Goal: Task Accomplishment & Management: Use online tool/utility

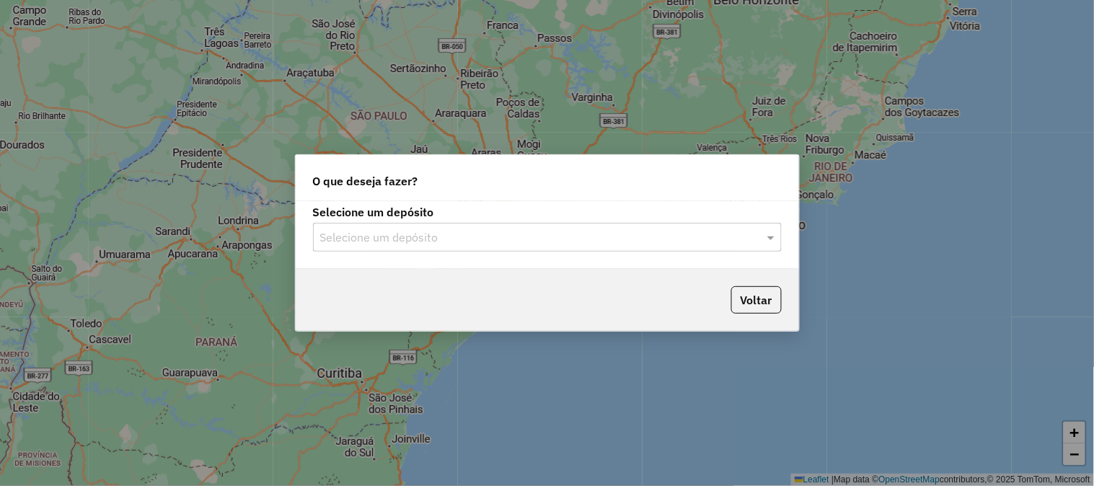
click at [480, 242] on input "text" at bounding box center [532, 237] width 425 height 17
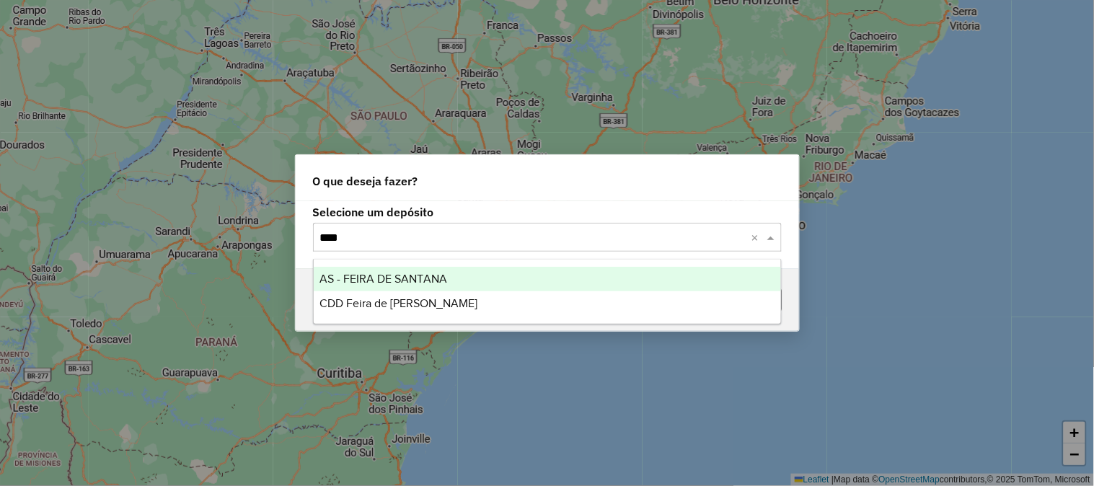
type input "*****"
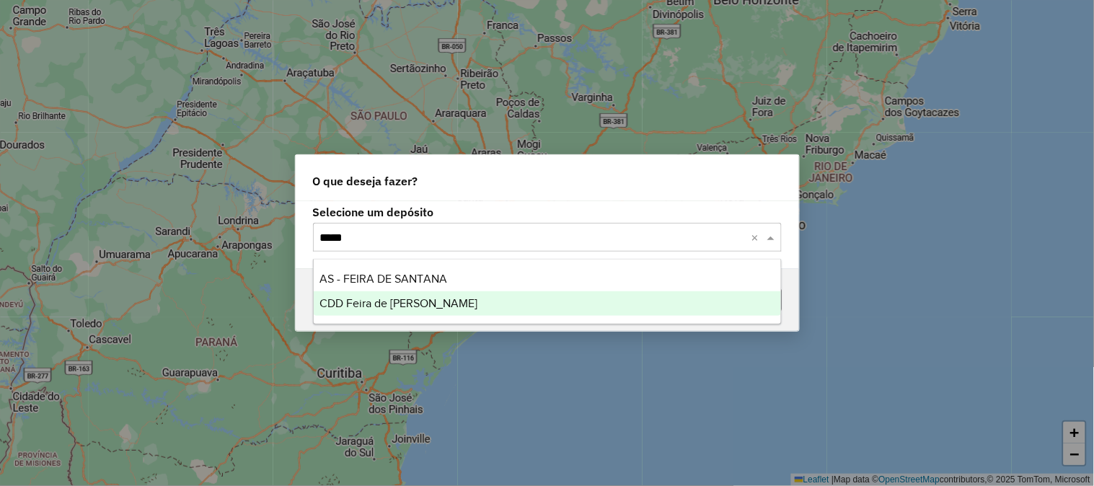
click at [409, 312] on div "CDD Feira de [PERSON_NAME]" at bounding box center [547, 303] width 467 height 25
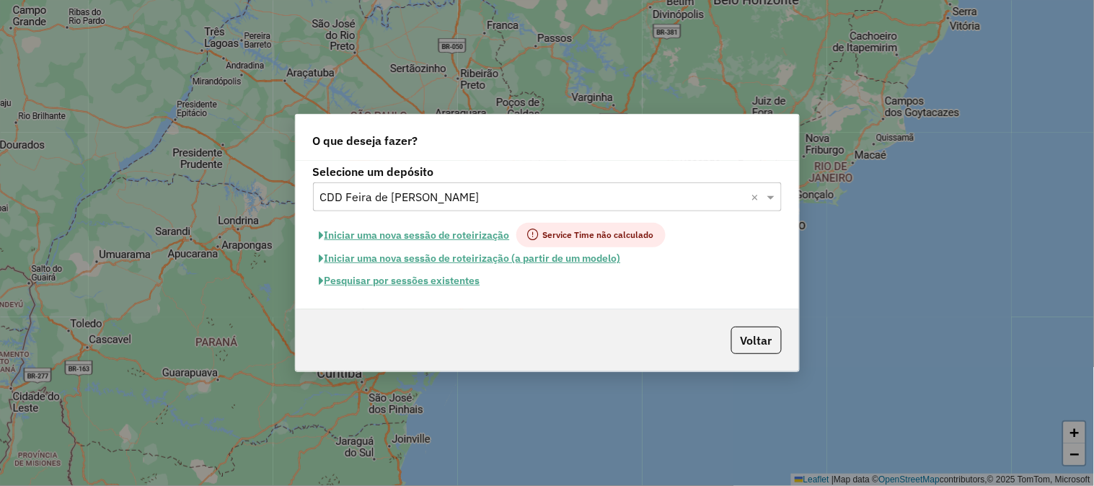
click at [429, 278] on button "Pesquisar por sessões existentes" at bounding box center [400, 281] width 174 height 22
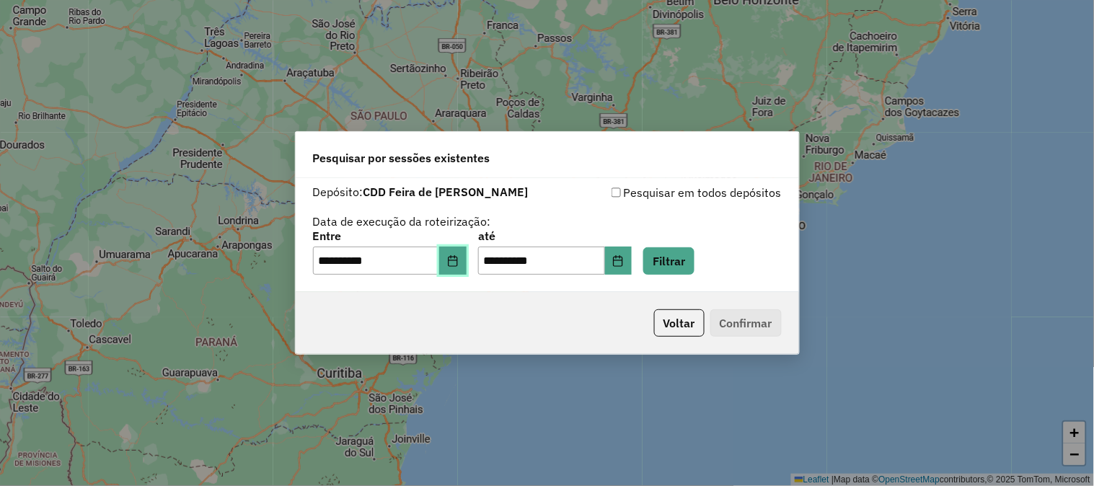
click at [455, 267] on button "Choose Date" at bounding box center [452, 261] width 27 height 29
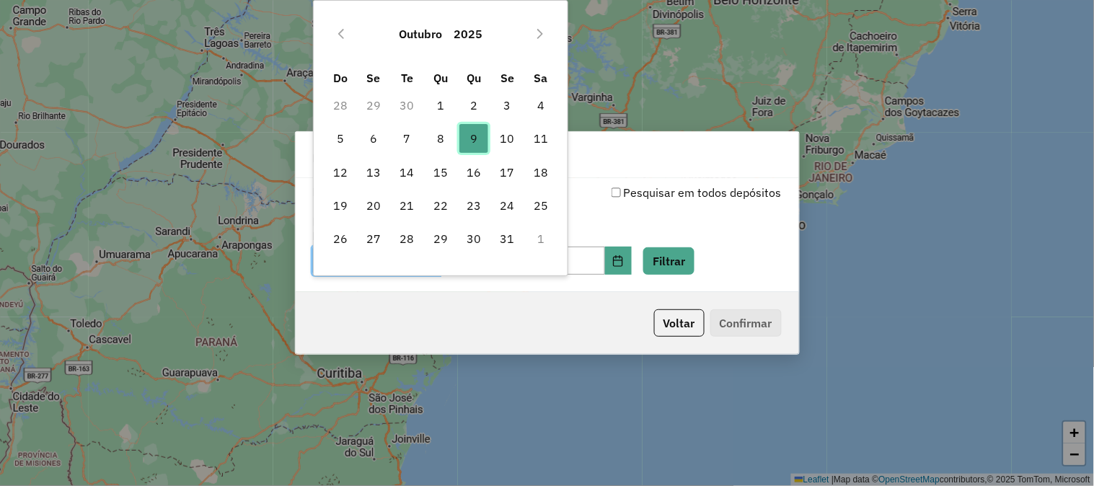
click at [482, 136] on span "9" at bounding box center [473, 138] width 29 height 29
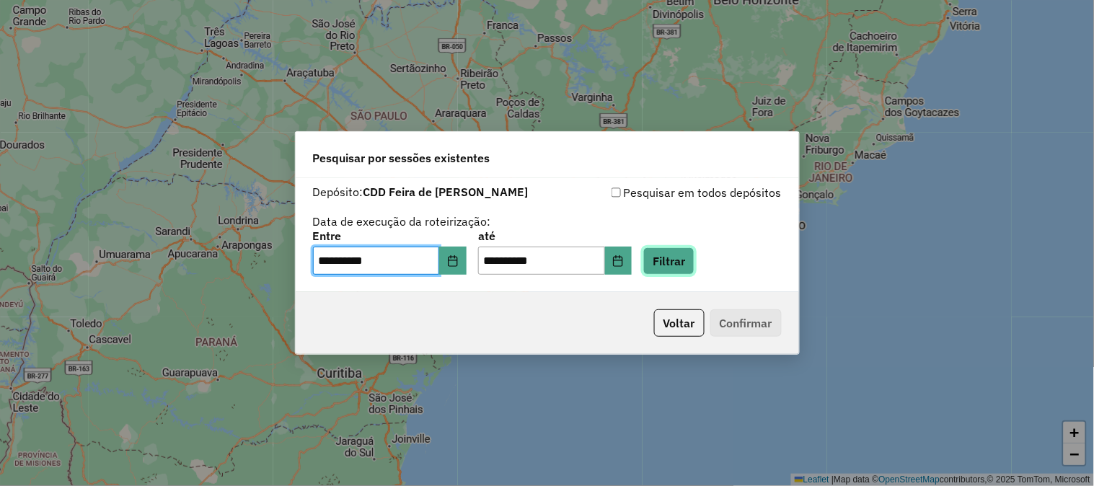
click at [694, 255] on button "Filtrar" at bounding box center [668, 260] width 51 height 27
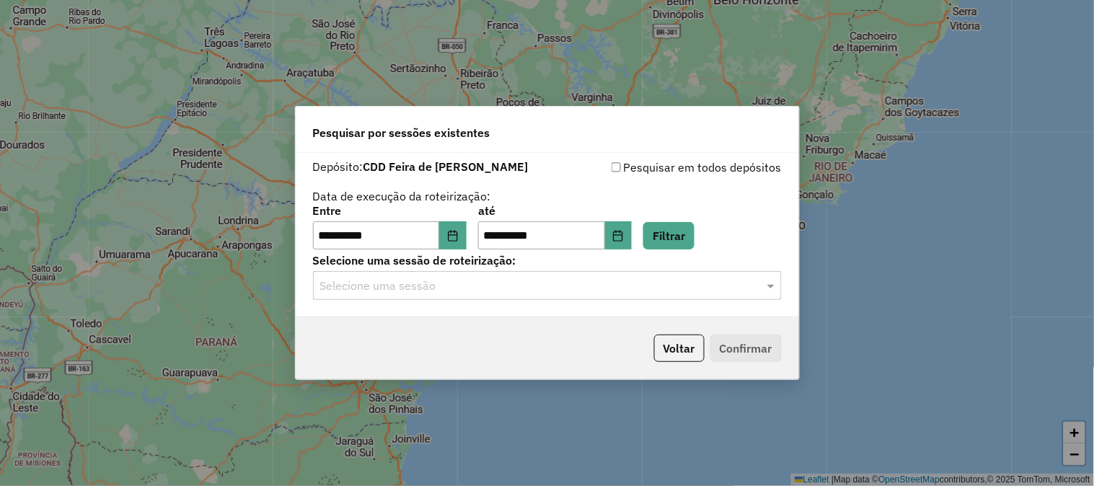
click at [506, 293] on input "text" at bounding box center [532, 286] width 425 height 17
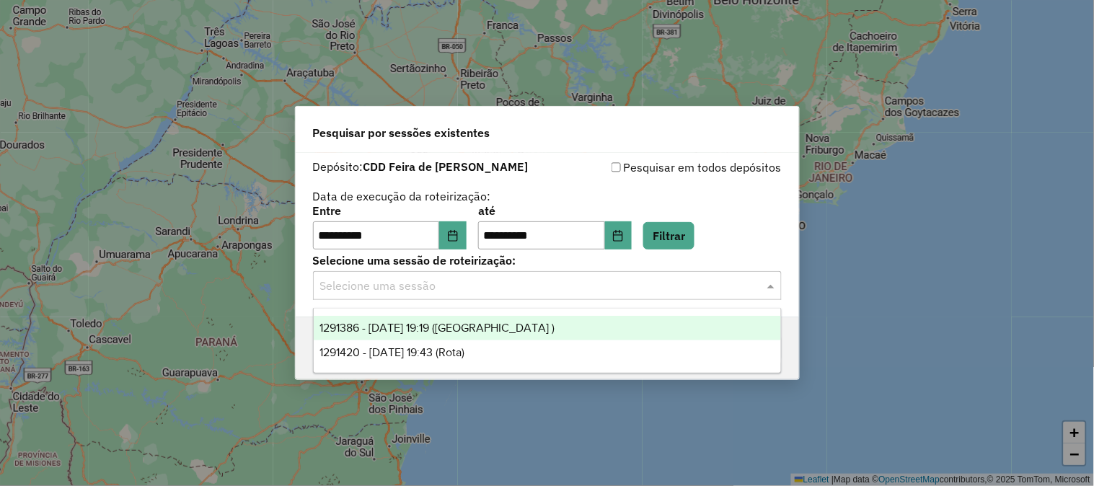
click at [481, 329] on span "1291386 - 09/10/2025 19:19 (Fiorinos )" at bounding box center [436, 328] width 235 height 12
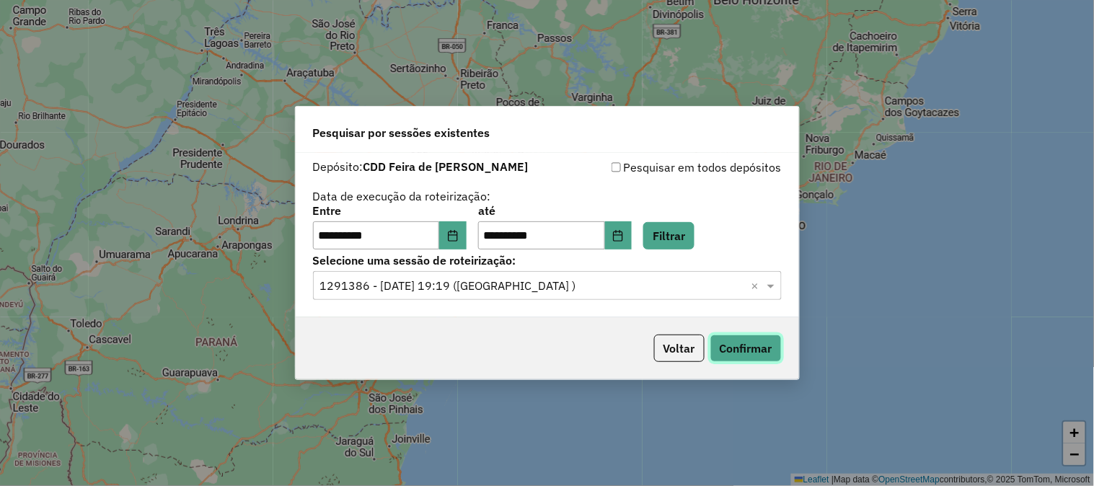
click at [757, 355] on button "Confirmar" at bounding box center [745, 348] width 71 height 27
click at [518, 284] on input "text" at bounding box center [532, 286] width 425 height 17
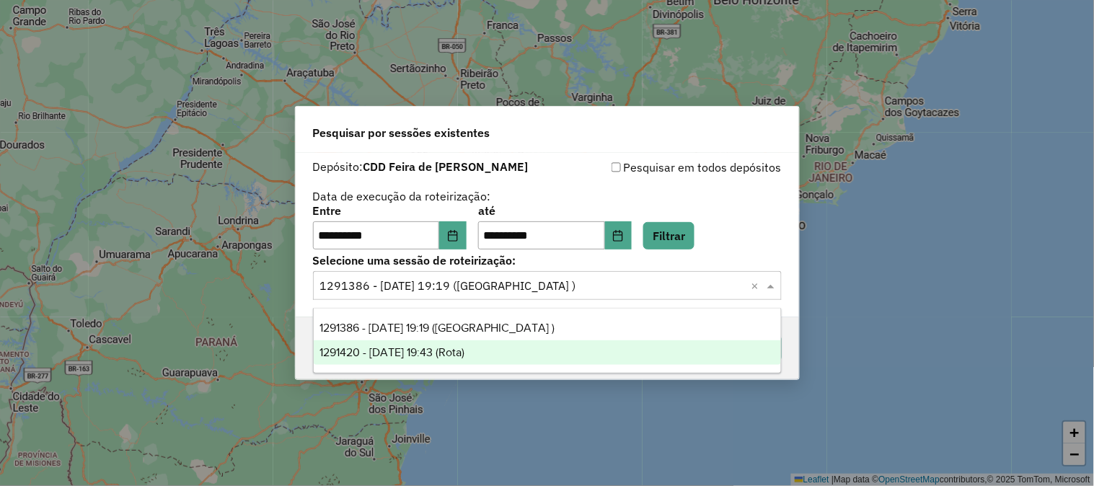
click at [464, 355] on span "1291420 - 09/10/2025 19:43 (Rota)" at bounding box center [391, 352] width 145 height 12
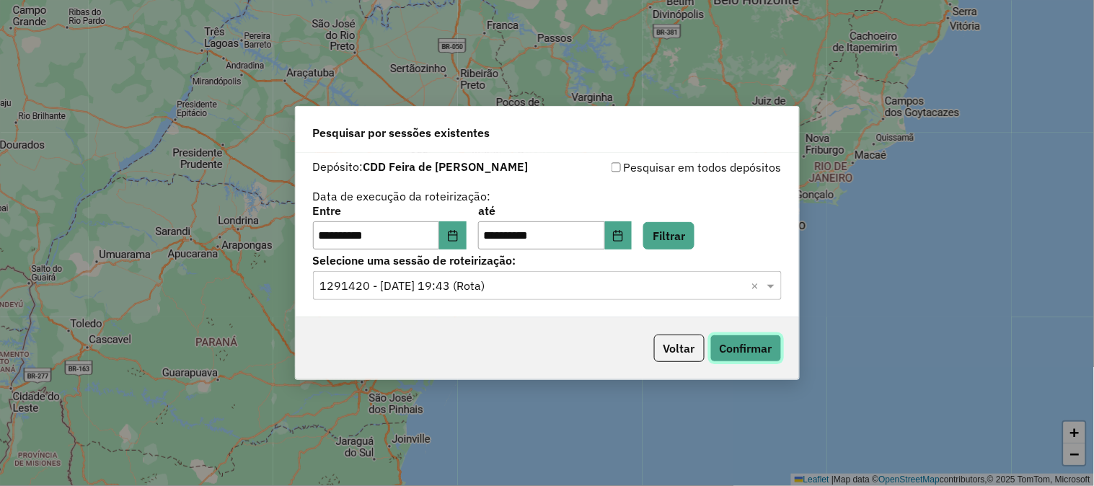
click at [730, 342] on button "Confirmar" at bounding box center [745, 348] width 71 height 27
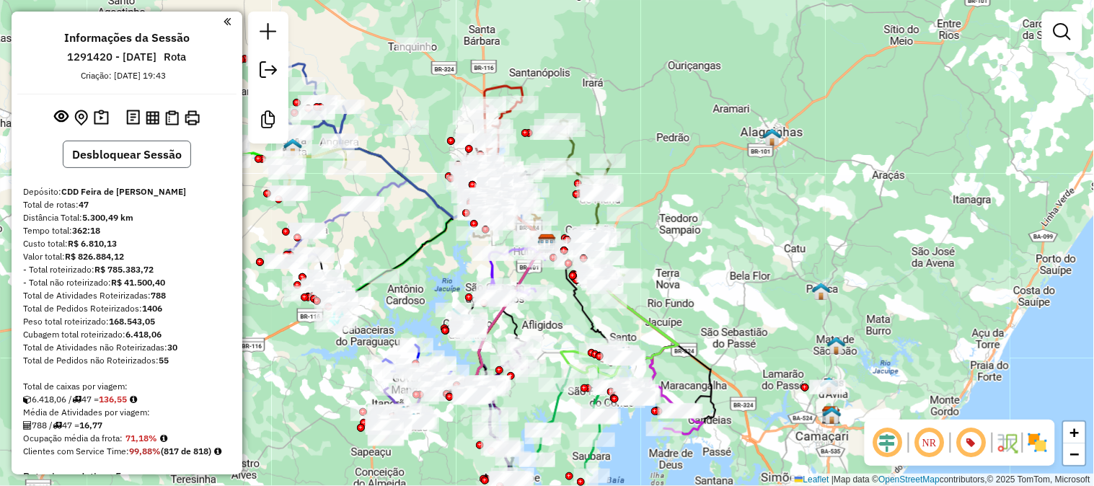
click at [112, 151] on button "Desbloquear Sessão" at bounding box center [127, 154] width 128 height 27
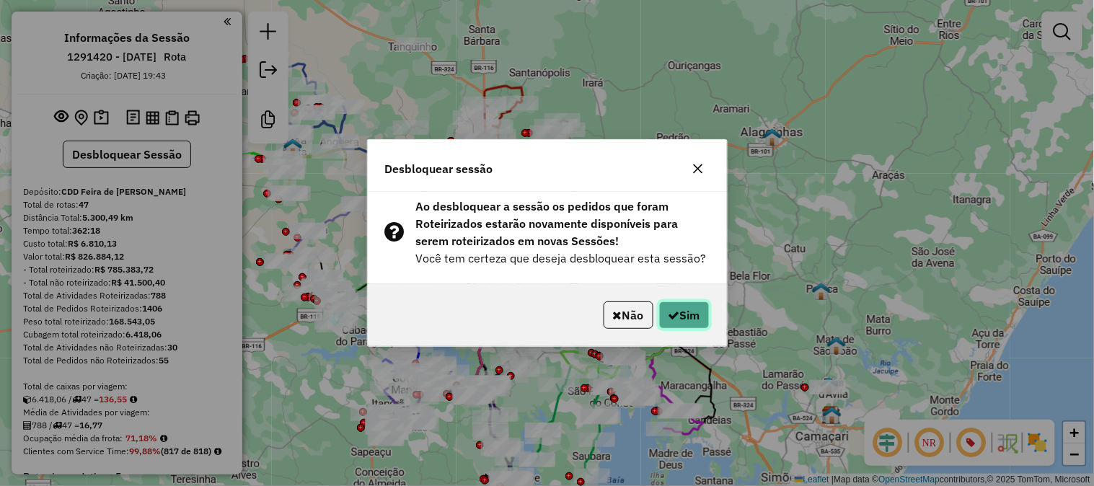
click at [681, 304] on button "Sim" at bounding box center [684, 314] width 50 height 27
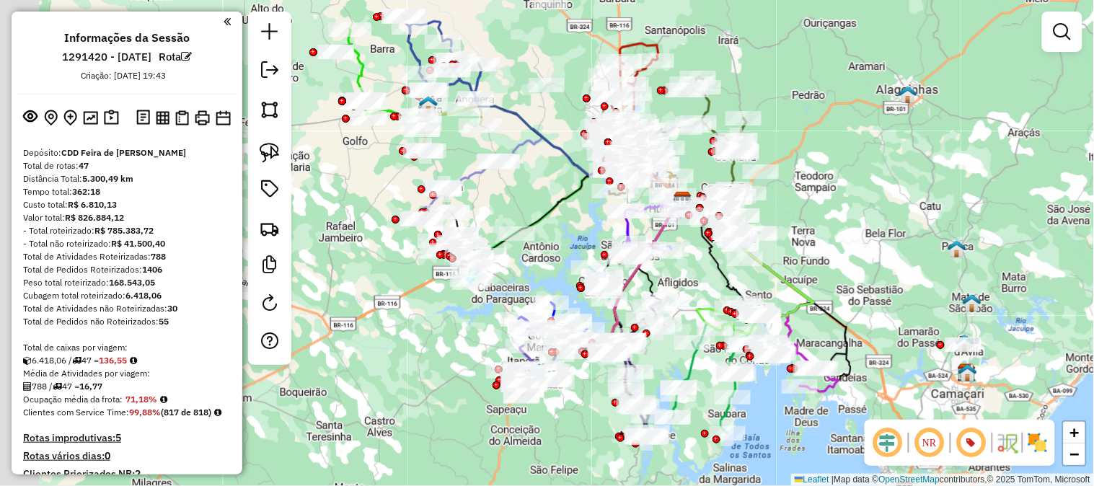
drag, startPoint x: 823, startPoint y: 188, endPoint x: 959, endPoint y: 145, distance: 142.3
click at [959, 145] on div "Janela de atendimento Grade de atendimento Capacidade Transportadoras Veículos …" at bounding box center [547, 243] width 1094 height 486
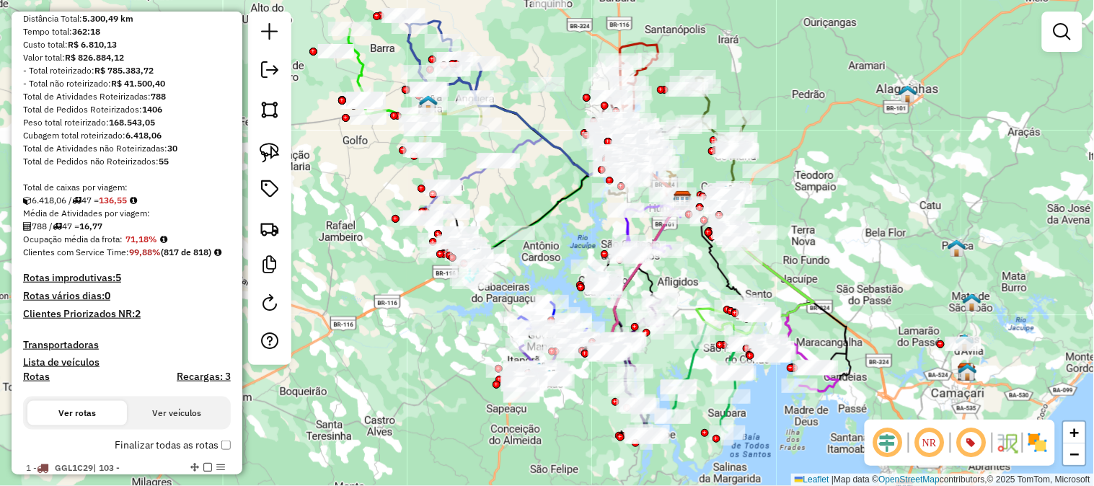
scroll to position [240, 0]
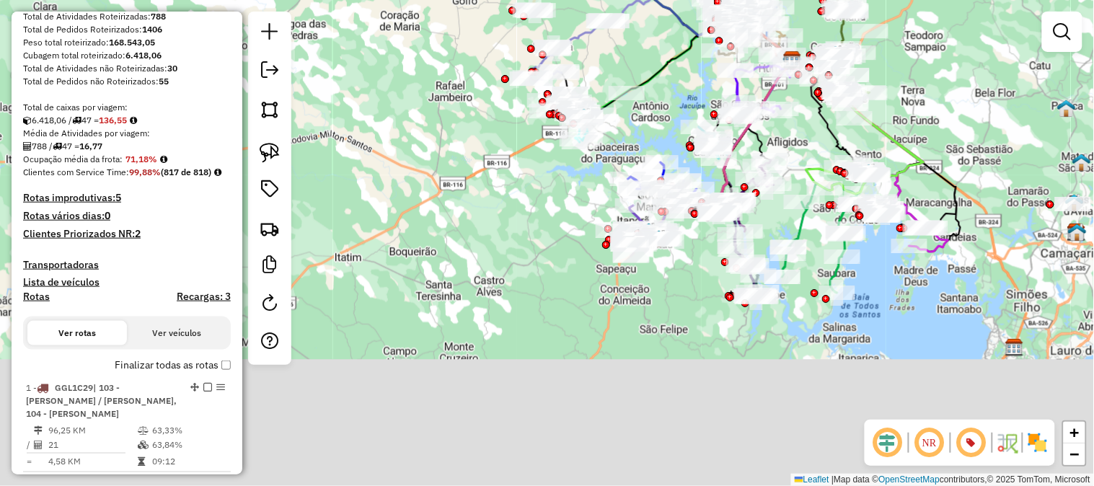
drag, startPoint x: 896, startPoint y: 297, endPoint x: 1008, endPoint y: 151, distance: 183.6
click at [1008, 151] on div "Janela de atendimento Grade de atendimento Capacidade Transportadoras Veículos …" at bounding box center [547, 243] width 1094 height 486
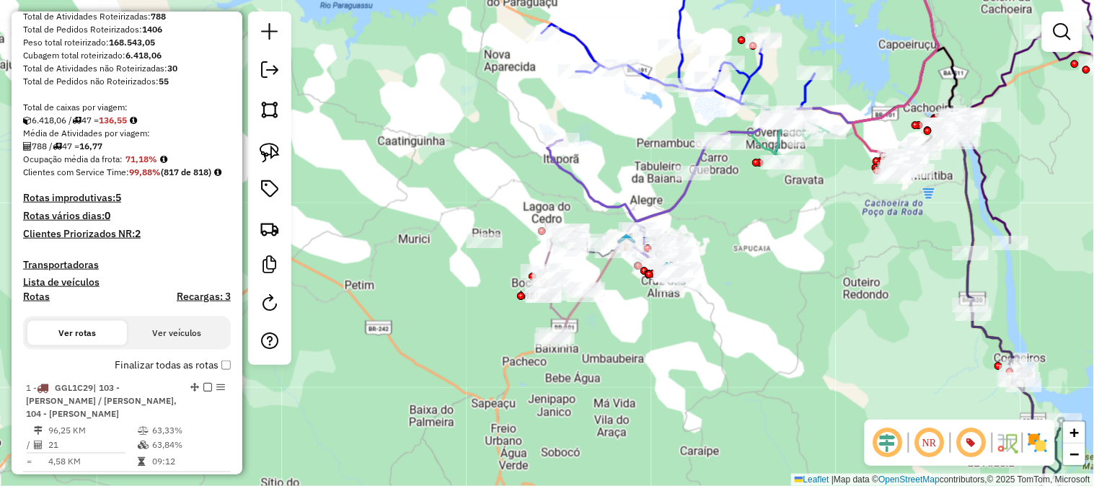
drag, startPoint x: 632, startPoint y: 204, endPoint x: 661, endPoint y: 182, distance: 36.6
click at [660, 183] on div "Janela de atendimento Grade de atendimento Capacidade Transportadoras Veículos …" at bounding box center [547, 243] width 1094 height 486
click at [661, 182] on div "Janela de atendimento Grade de atendimento Capacidade Transportadoras Veículos …" at bounding box center [547, 243] width 1094 height 486
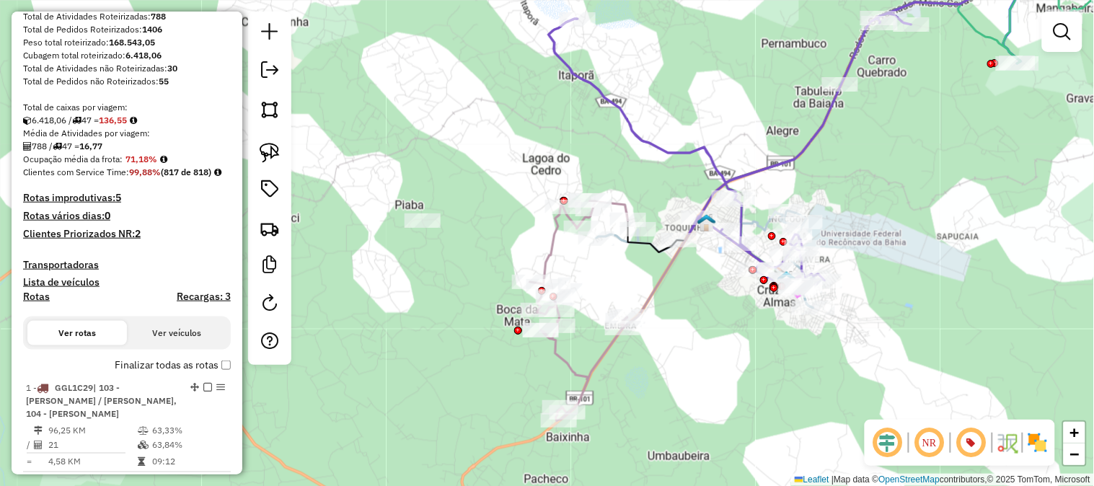
click at [548, 236] on icon at bounding box center [579, 311] width 98 height 220
select select "**********"
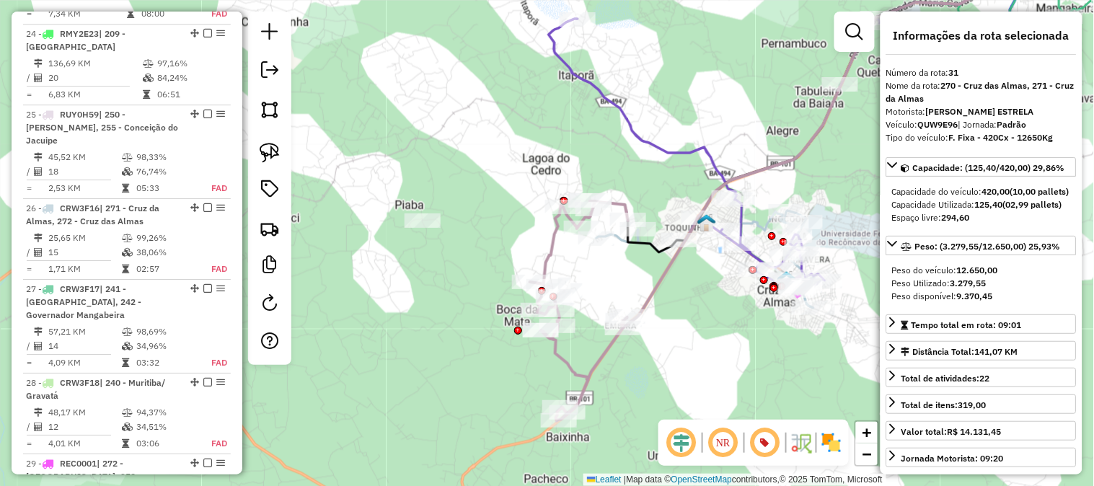
scroll to position [3118, 0]
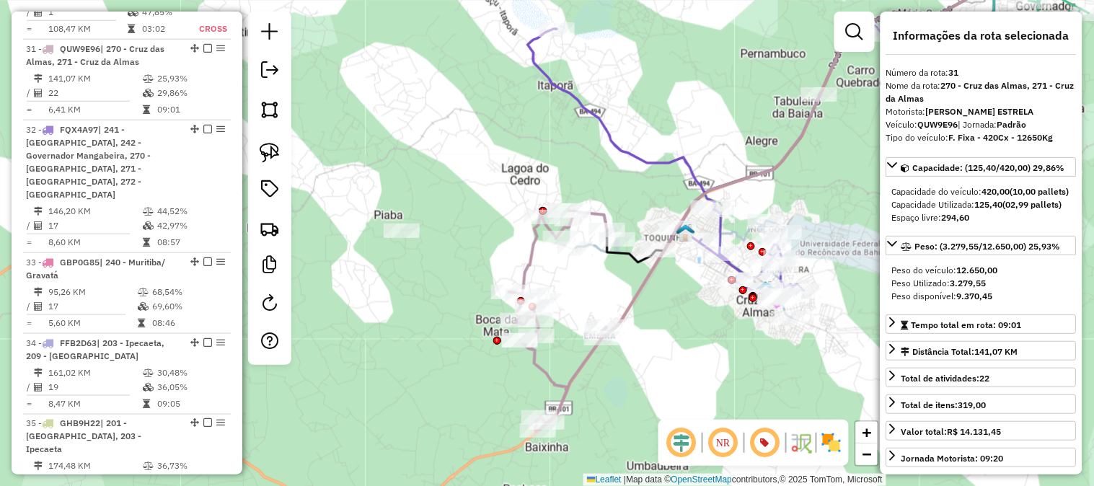
drag, startPoint x: 608, startPoint y: 160, endPoint x: 496, endPoint y: 209, distance: 122.0
click at [496, 209] on div "Janela de atendimento Grade de atendimento Capacidade Transportadoras Veículos …" at bounding box center [547, 243] width 1094 height 486
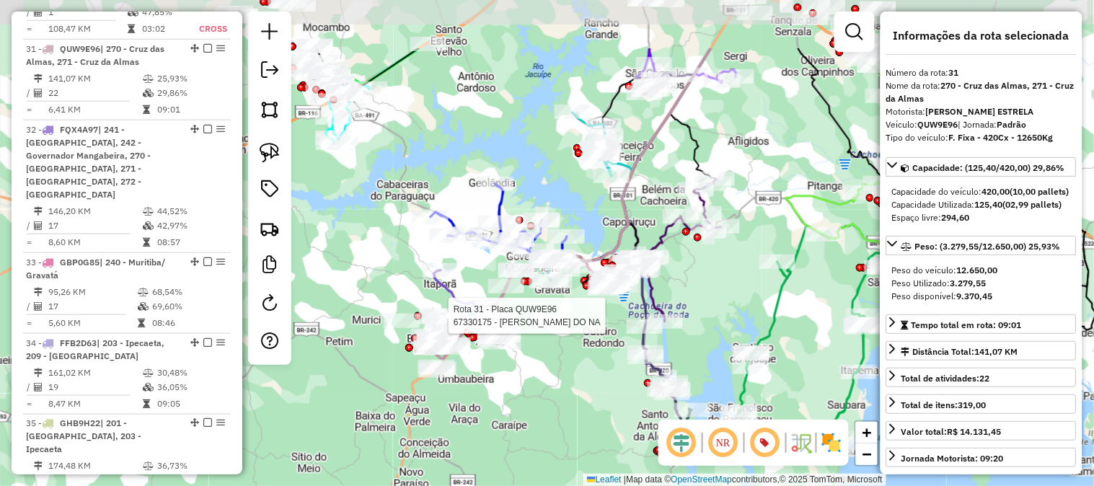
drag, startPoint x: 614, startPoint y: 285, endPoint x: 568, endPoint y: 372, distance: 98.7
click at [571, 371] on div "Rota 31 - Placa QUW9E96 67330175 - LEVI RODRIGUES DO NA Janela de atendimento G…" at bounding box center [547, 243] width 1094 height 486
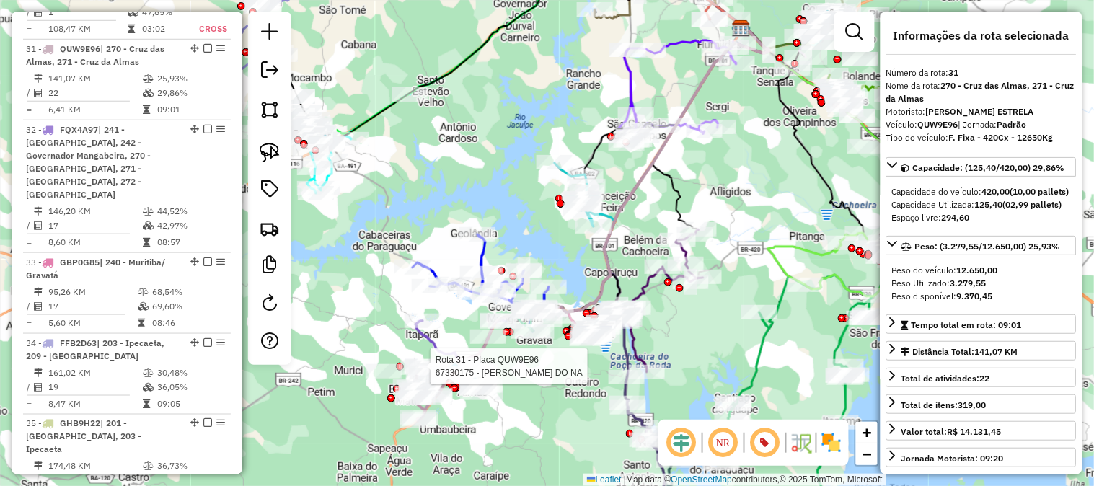
drag, startPoint x: 505, startPoint y: 169, endPoint x: 490, endPoint y: 260, distance: 91.4
click at [490, 258] on div "Rota 31 - Placa QUW9E96 67330175 - LEVI RODRIGUES DO NA Janela de atendimento G…" at bounding box center [547, 243] width 1094 height 486
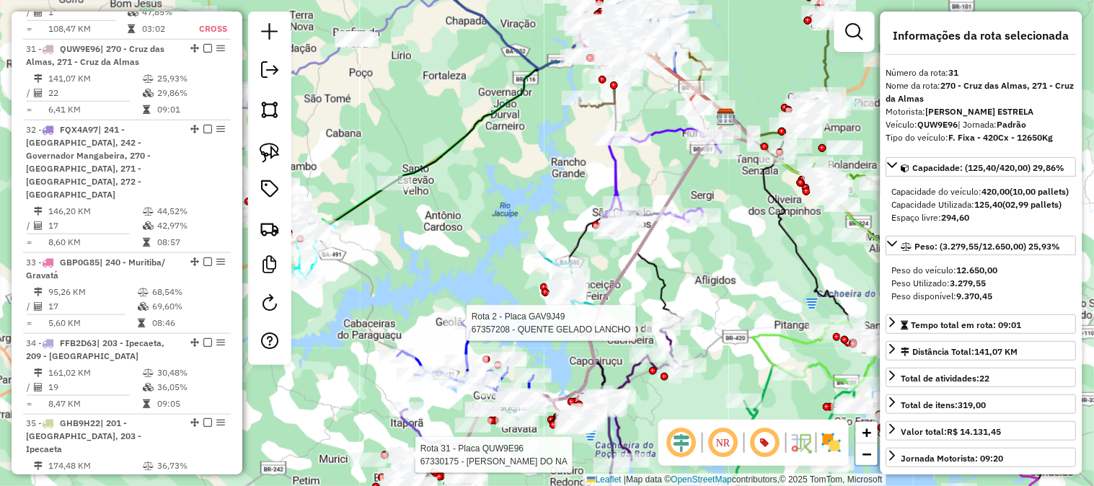
click at [617, 164] on icon at bounding box center [663, 180] width 120 height 103
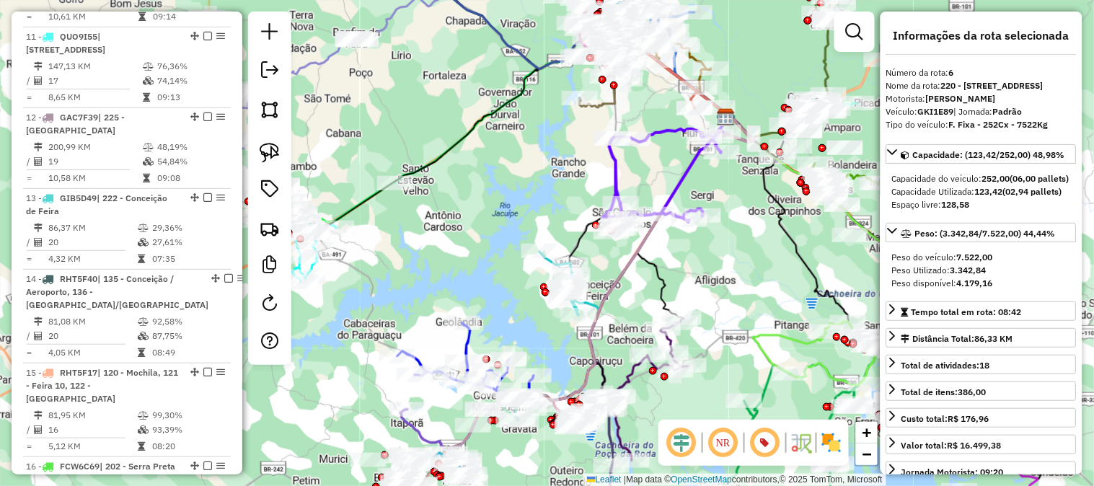
scroll to position [1048, 0]
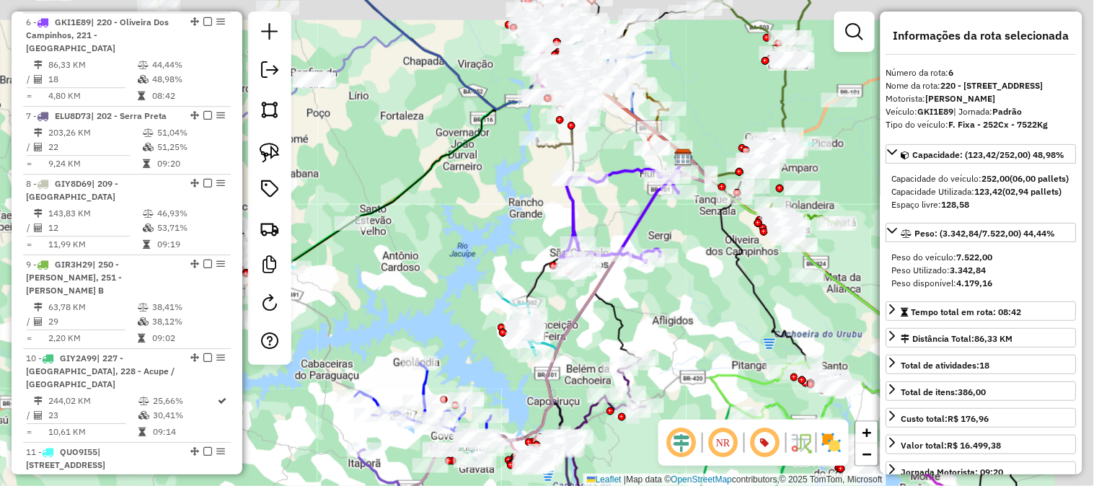
drag, startPoint x: 555, startPoint y: 177, endPoint x: 513, endPoint y: 218, distance: 58.6
click at [513, 218] on div "Janela de atendimento Grade de atendimento Capacidade Transportadoras Veículos …" at bounding box center [547, 243] width 1094 height 486
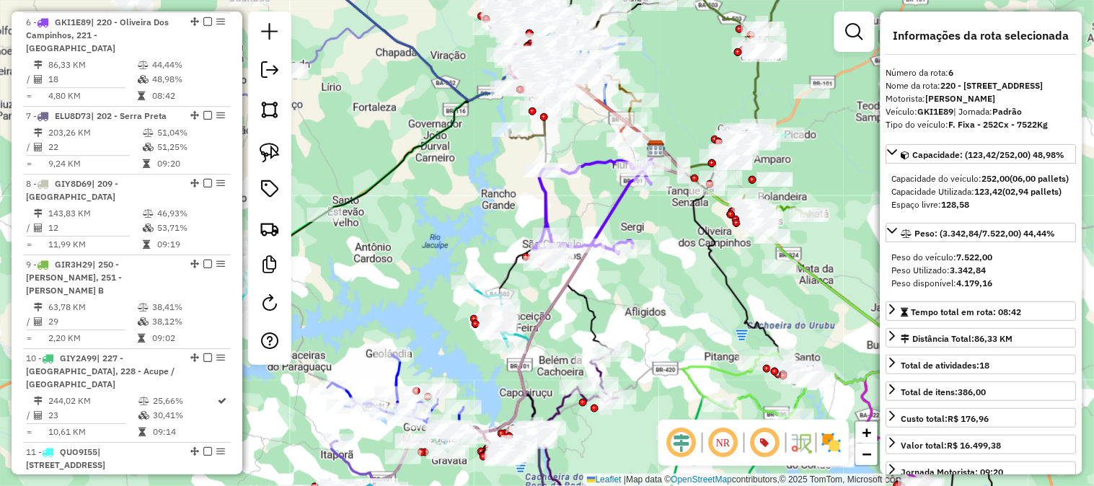
drag, startPoint x: 606, startPoint y: 202, endPoint x: 557, endPoint y: 175, distance: 55.2
click at [557, 175] on div "Janela de atendimento Grade de atendimento Capacidade Transportadoras Veículos …" at bounding box center [547, 243] width 1094 height 486
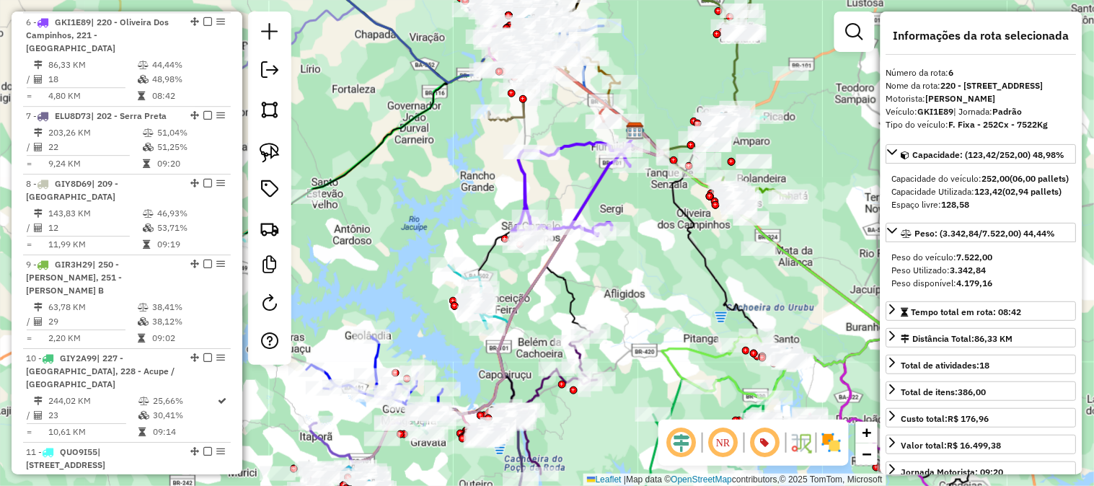
click at [583, 192] on icon at bounding box center [572, 194] width 120 height 103
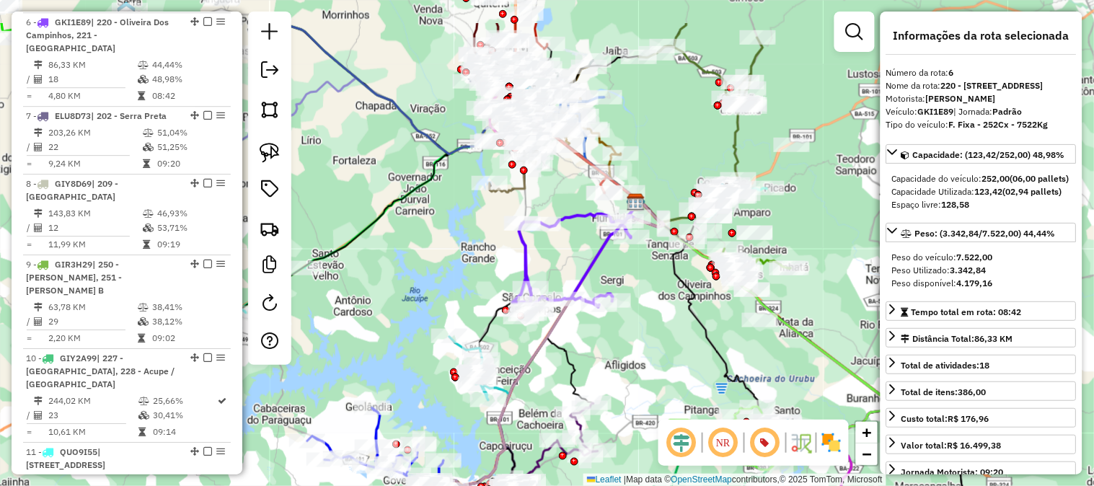
drag, startPoint x: 634, startPoint y: 226, endPoint x: 635, endPoint y: 285, distance: 58.4
click at [636, 286] on div "Janela de atendimento Grade de atendimento Capacidade Transportadoras Veículos …" at bounding box center [547, 243] width 1094 height 486
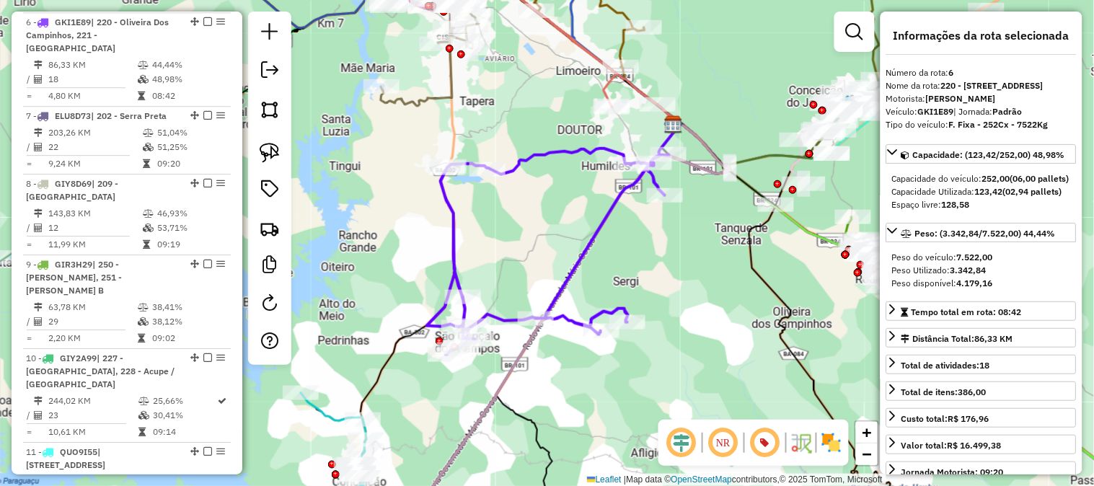
drag, startPoint x: 622, startPoint y: 254, endPoint x: 627, endPoint y: 219, distance: 35.0
click at [627, 219] on div "Janela de atendimento Grade de atendimento Capacidade Transportadoras Veículos …" at bounding box center [547, 243] width 1094 height 486
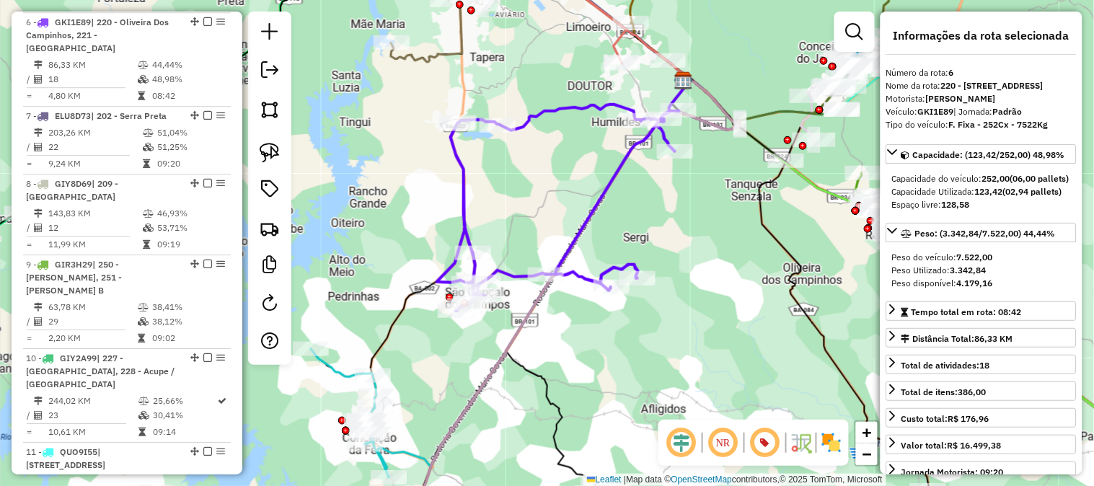
drag, startPoint x: 517, startPoint y: 244, endPoint x: 526, endPoint y: 222, distance: 23.6
click at [526, 222] on div "Janela de atendimento Grade de atendimento Capacidade Transportadoras Veículos …" at bounding box center [547, 243] width 1094 height 486
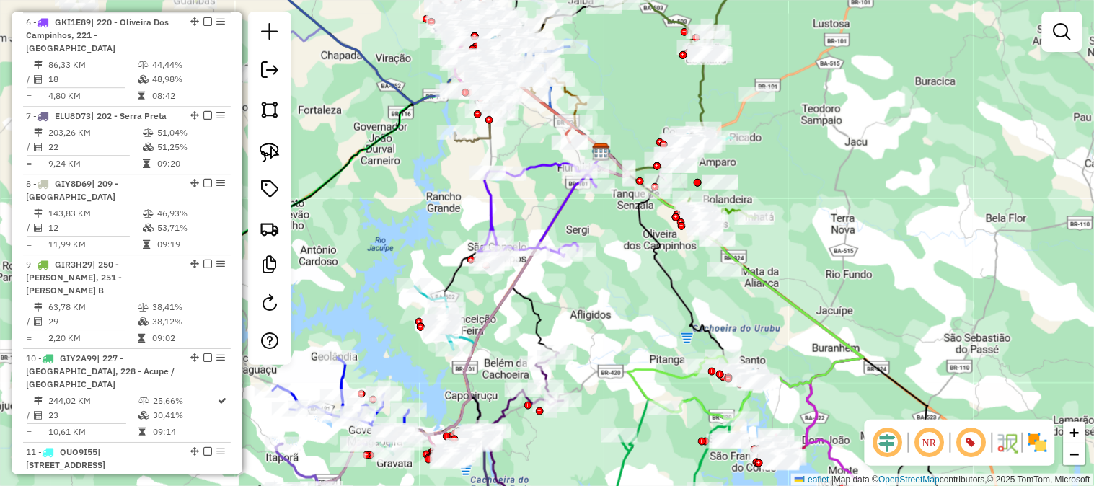
click at [514, 222] on div "Janela de atendimento Grade de atendimento Capacidade Transportadoras Veículos …" at bounding box center [547, 243] width 1094 height 486
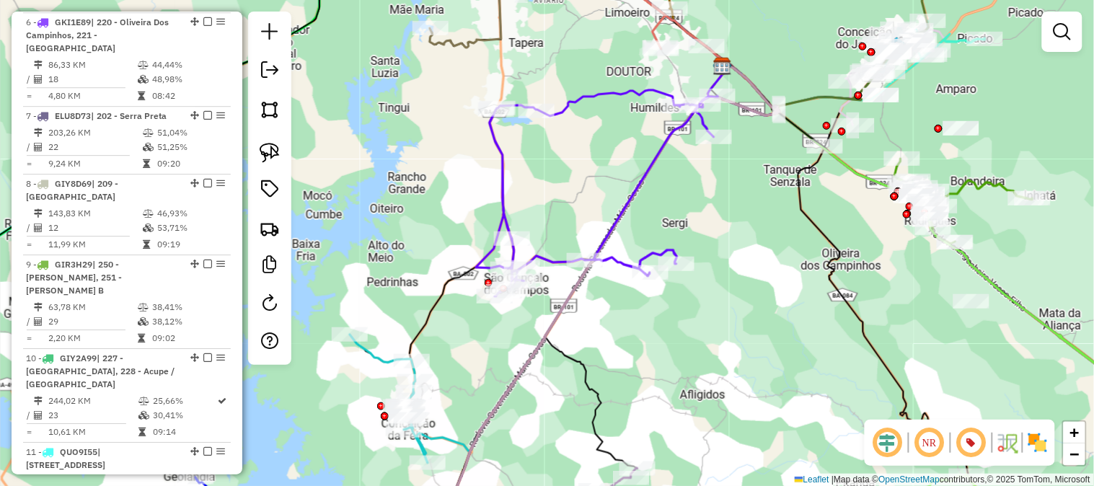
drag, startPoint x: 579, startPoint y: 229, endPoint x: 614, endPoint y: 205, distance: 42.0
click at [609, 208] on div "Janela de atendimento Grade de atendimento Capacidade Transportadoras Veículos …" at bounding box center [547, 243] width 1094 height 486
click at [614, 205] on div "Janela de atendimento Grade de atendimento Capacidade Transportadoras Veículos …" at bounding box center [547, 243] width 1094 height 486
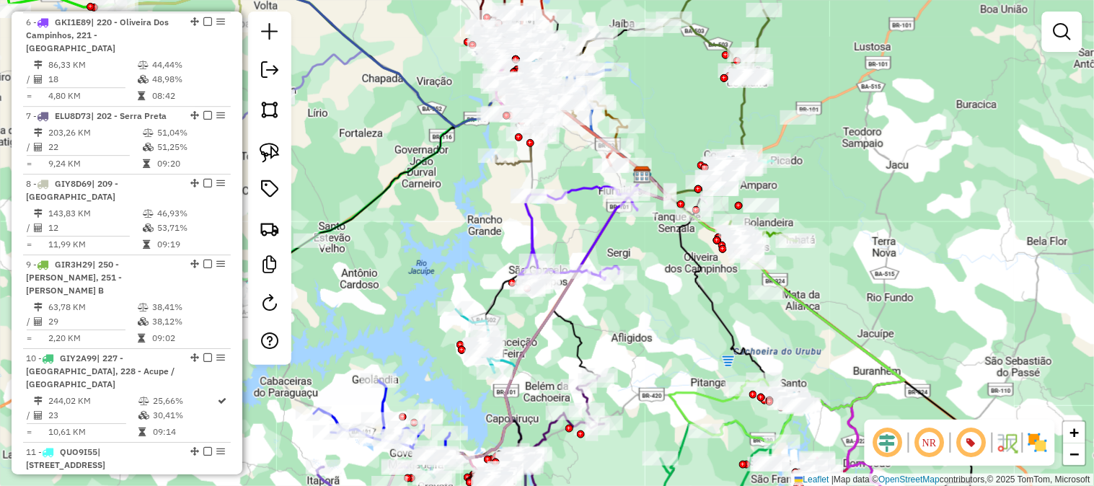
drag, startPoint x: 584, startPoint y: 195, endPoint x: 567, endPoint y: 228, distance: 37.4
click at [567, 228] on div "Janela de atendimento Grade de atendimento Capacidade Transportadoras Veículos …" at bounding box center [547, 243] width 1094 height 486
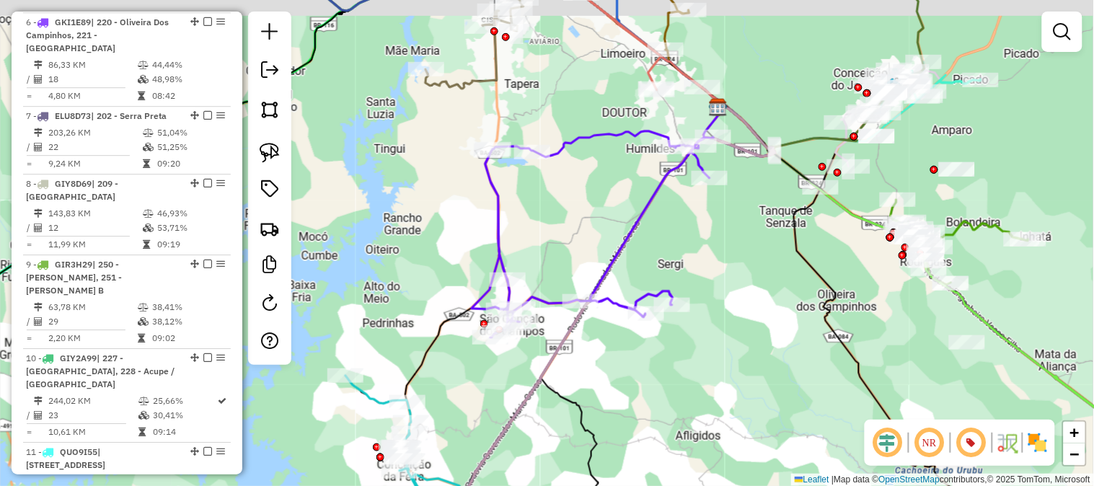
drag, startPoint x: 657, startPoint y: 111, endPoint x: 637, endPoint y: 125, distance: 23.8
click at [637, 131] on icon at bounding box center [593, 234] width 242 height 206
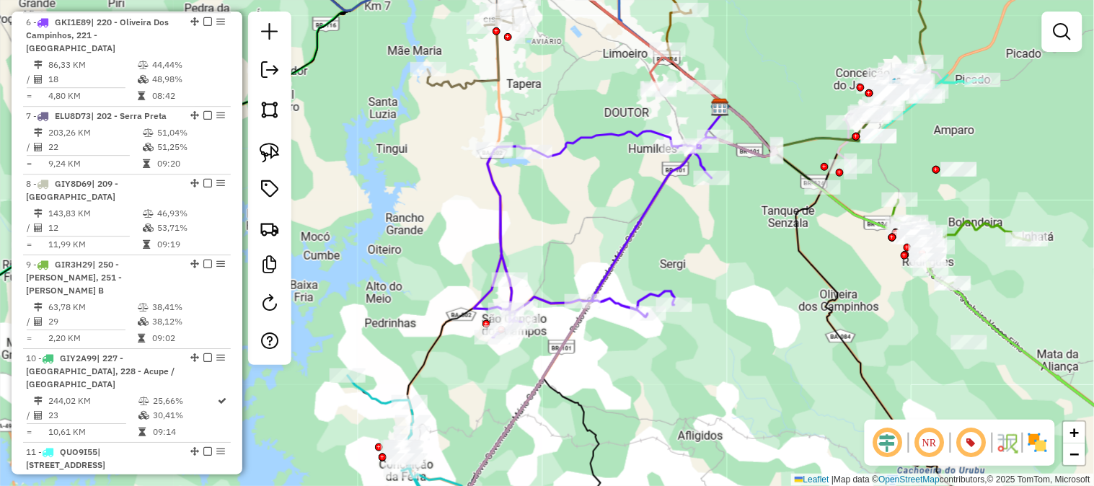
click at [522, 107] on div "Janela de atendimento Grade de atendimento Capacidade Transportadoras Veículos …" at bounding box center [547, 243] width 1094 height 486
click at [523, 105] on div "Janela de atendimento Grade de atendimento Capacidade Transportadoras Veículos …" at bounding box center [547, 243] width 1094 height 486
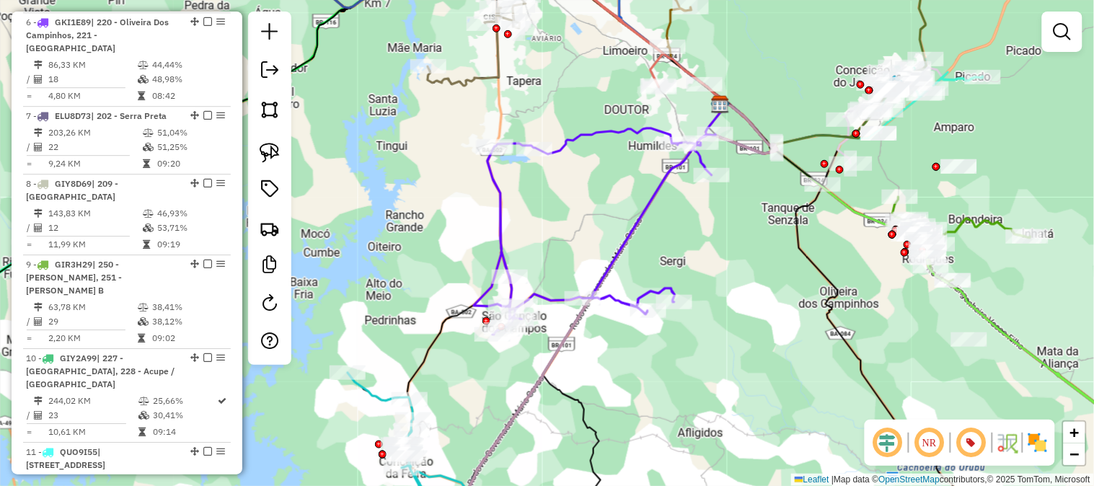
click at [523, 250] on div "Rota 6 - Placa GKI1E89 67345648 - PAGUE MENOS SUPERMER Janela de atendimento Gr…" at bounding box center [547, 243] width 1094 height 486
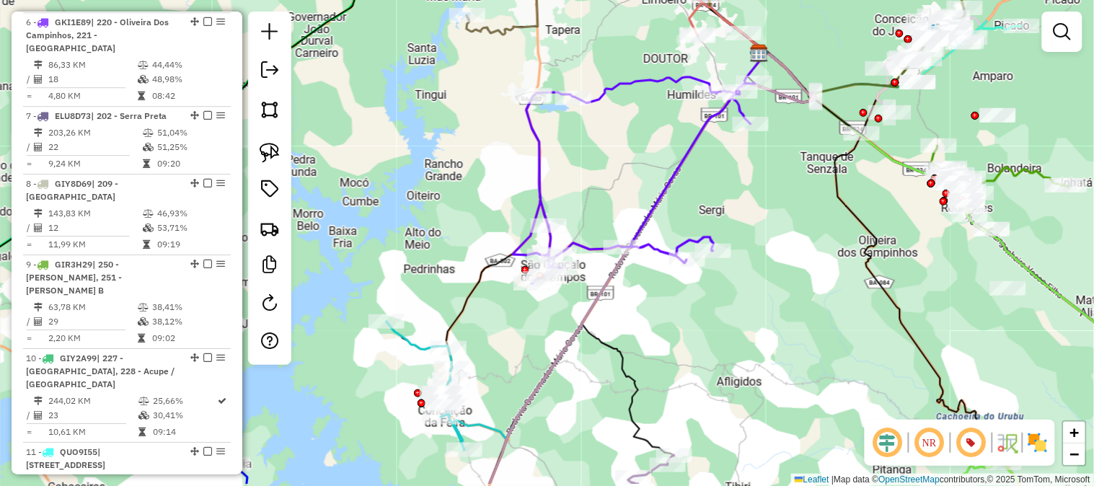
drag, startPoint x: 523, startPoint y: 250, endPoint x: 598, endPoint y: 161, distance: 116.7
click at [596, 162] on div "Janela de atendimento Grade de atendimento Capacidade Transportadoras Veículos …" at bounding box center [547, 243] width 1094 height 486
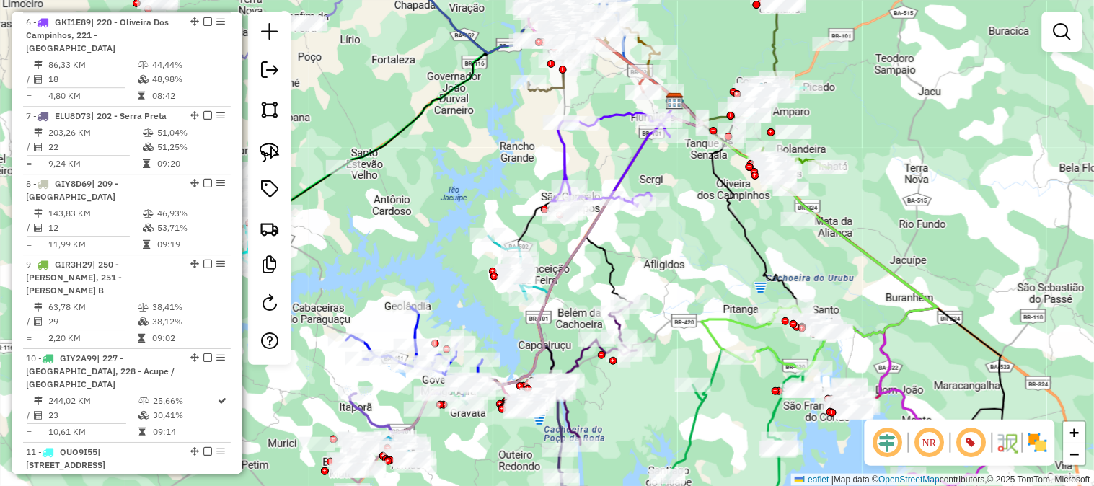
drag, startPoint x: 620, startPoint y: 174, endPoint x: 577, endPoint y: 178, distance: 42.7
click at [577, 178] on div "Janela de atendimento Grade de atendimento Capacidade Transportadoras Veículos …" at bounding box center [547, 243] width 1094 height 486
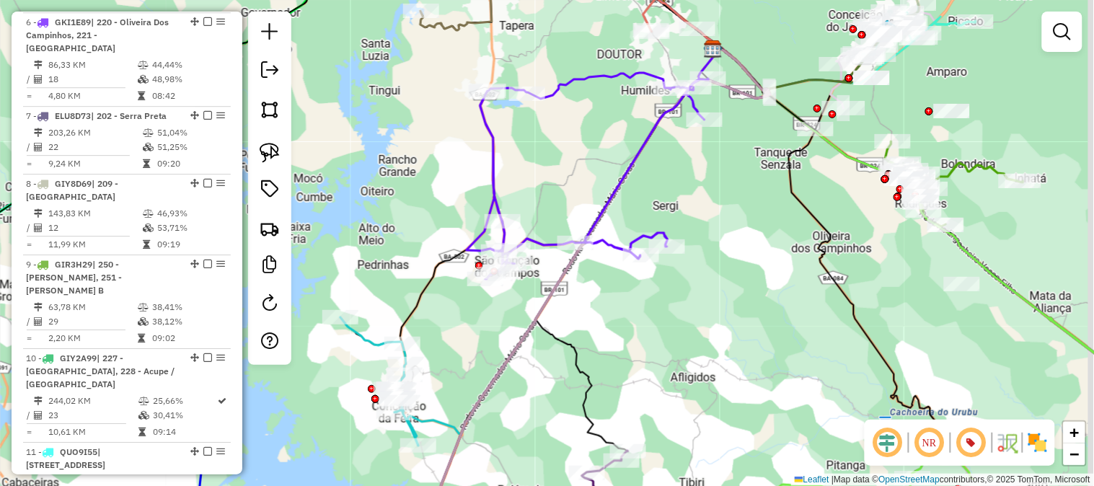
drag, startPoint x: 638, startPoint y: 163, endPoint x: 572, endPoint y: 185, distance: 69.3
click at [572, 185] on div "Janela de atendimento Grade de atendimento Capacidade Transportadoras Veículos …" at bounding box center [547, 243] width 1094 height 486
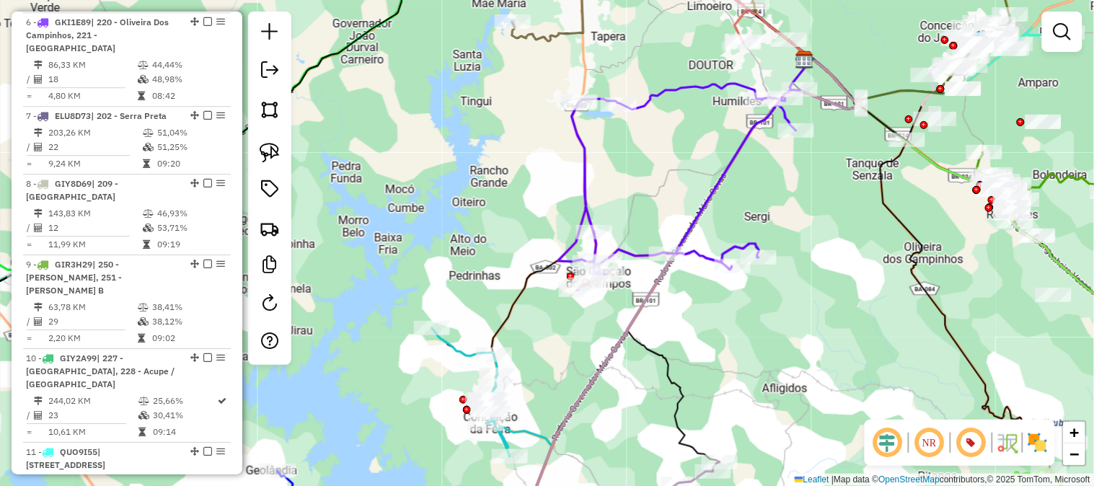
drag, startPoint x: 559, startPoint y: 186, endPoint x: 661, endPoint y: 198, distance: 103.0
click at [661, 198] on div "Janela de atendimento Grade de atendimento Capacidade Transportadoras Veículos …" at bounding box center [547, 243] width 1094 height 486
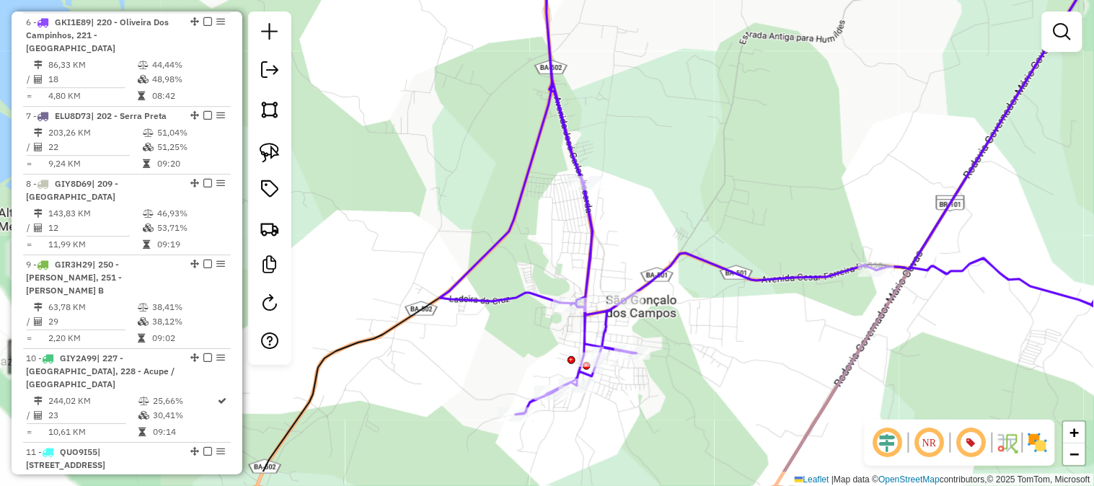
drag, startPoint x: 637, startPoint y: 216, endPoint x: 720, endPoint y: 112, distance: 133.4
click at [705, 128] on div "Janela de atendimento Grade de atendimento Capacidade Transportadoras Veículos …" at bounding box center [547, 243] width 1094 height 486
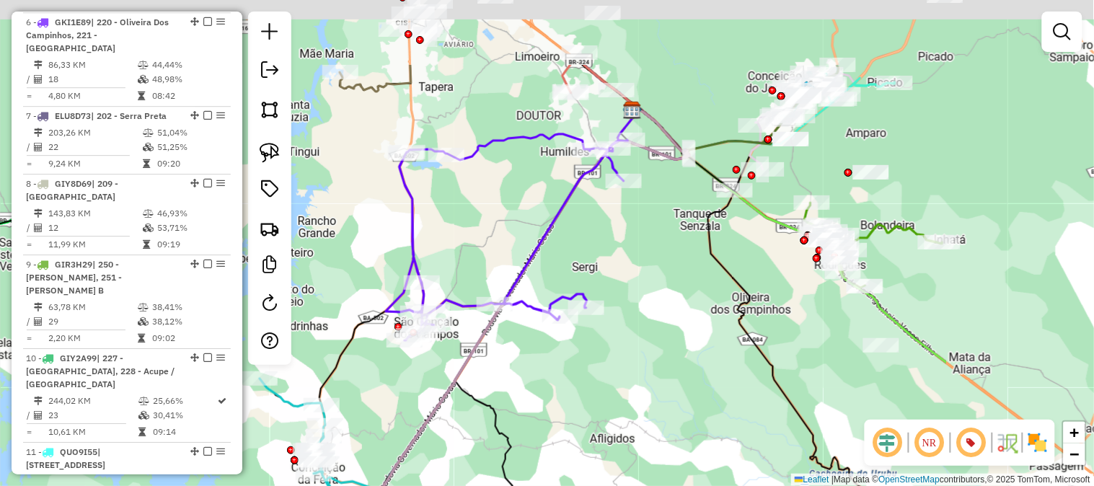
drag, startPoint x: 856, startPoint y: 157, endPoint x: 597, endPoint y: 270, distance: 282.5
click at [597, 270] on div "Janela de atendimento Grade de atendimento Capacidade Transportadoras Veículos …" at bounding box center [547, 243] width 1094 height 486
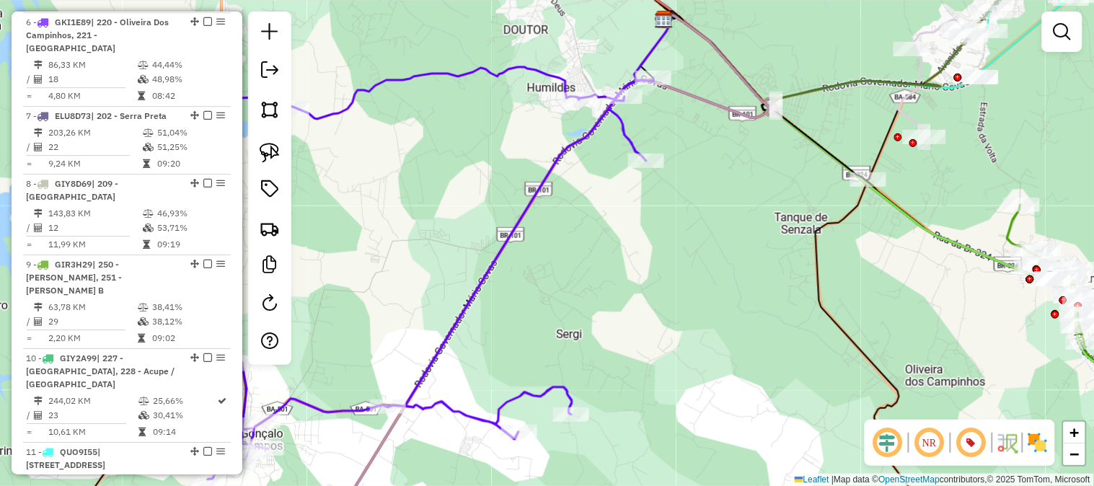
drag, startPoint x: 815, startPoint y: 261, endPoint x: 762, endPoint y: 242, distance: 56.8
click at [762, 242] on div "Janela de atendimento Grade de atendimento Capacidade Transportadoras Veículos …" at bounding box center [547, 243] width 1094 height 486
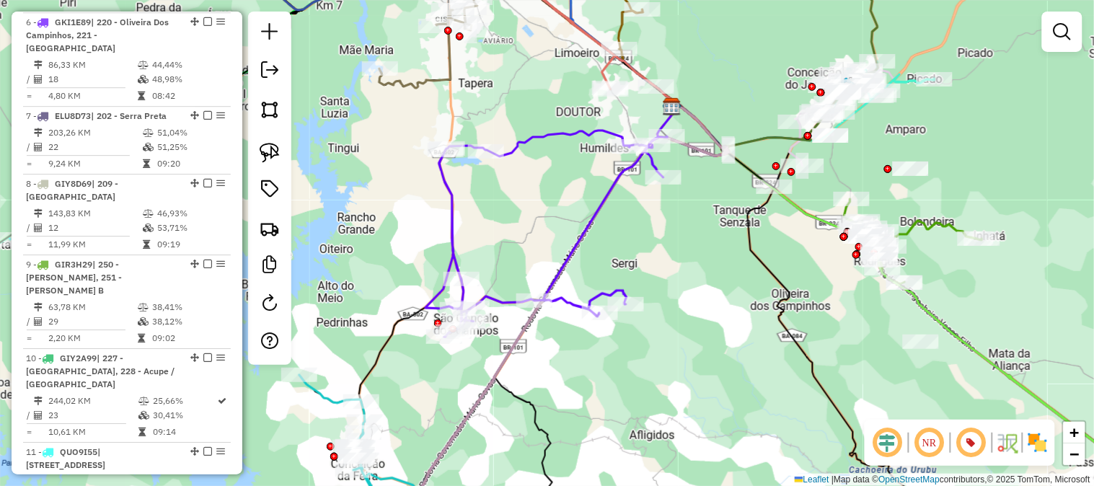
drag, startPoint x: 745, startPoint y: 267, endPoint x: 733, endPoint y: 246, distance: 24.9
click at [736, 252] on div "Janela de atendimento Grade de atendimento Capacidade Transportadoras Veículos …" at bounding box center [547, 243] width 1094 height 486
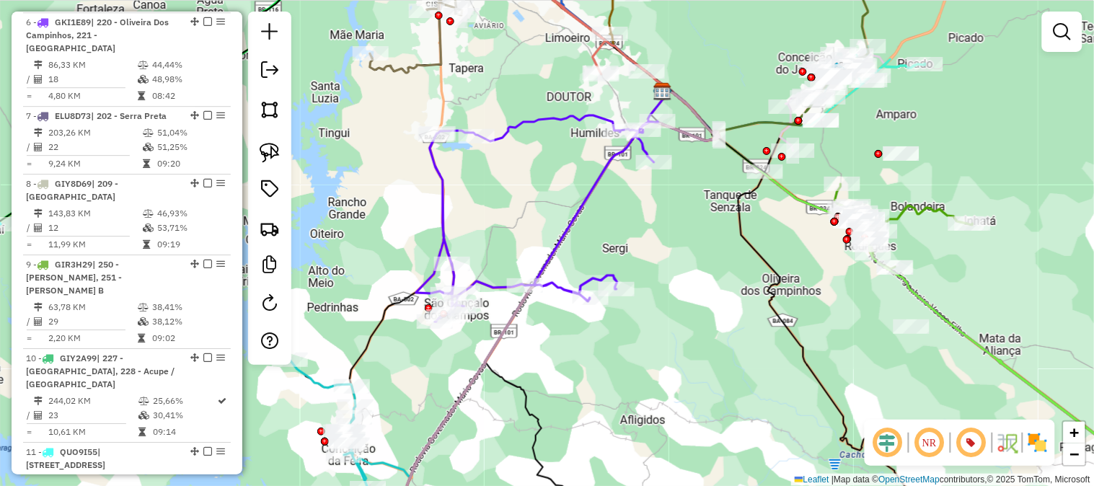
click at [731, 240] on div "Janela de atendimento Grade de atendimento Capacidade Transportadoras Veículos …" at bounding box center [547, 243] width 1094 height 486
click at [730, 239] on div "Janela de atendimento Grade de atendimento Capacidade Transportadoras Veículos …" at bounding box center [547, 243] width 1094 height 486
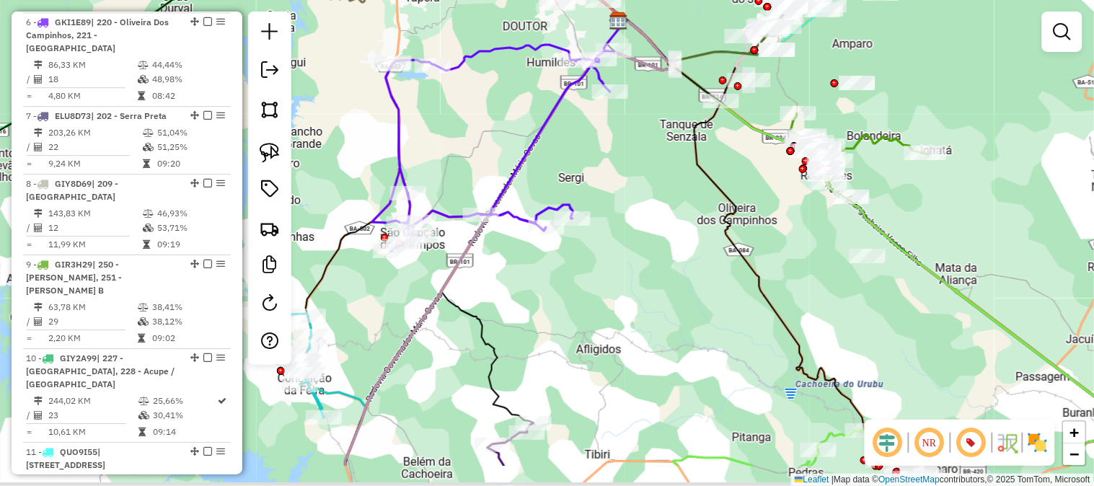
drag, startPoint x: 748, startPoint y: 267, endPoint x: 694, endPoint y: 178, distance: 104.2
click at [696, 182] on div "Janela de atendimento Grade de atendimento Capacidade Transportadoras Veículos …" at bounding box center [547, 243] width 1094 height 486
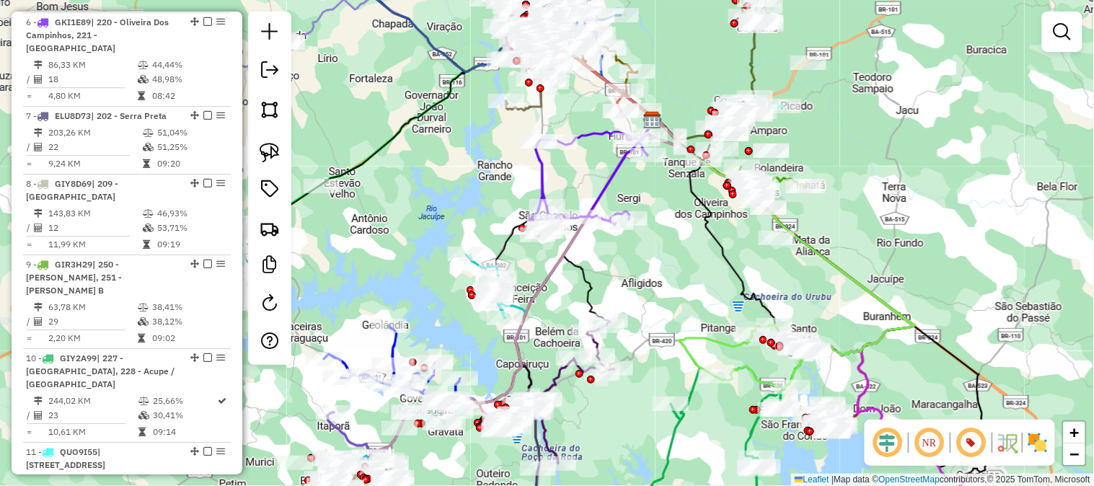
drag, startPoint x: 667, startPoint y: 185, endPoint x: 678, endPoint y: 195, distance: 15.8
click at [673, 192] on div "Janela de atendimento Grade de atendimento Capacidade Transportadoras Veículos …" at bounding box center [547, 243] width 1094 height 486
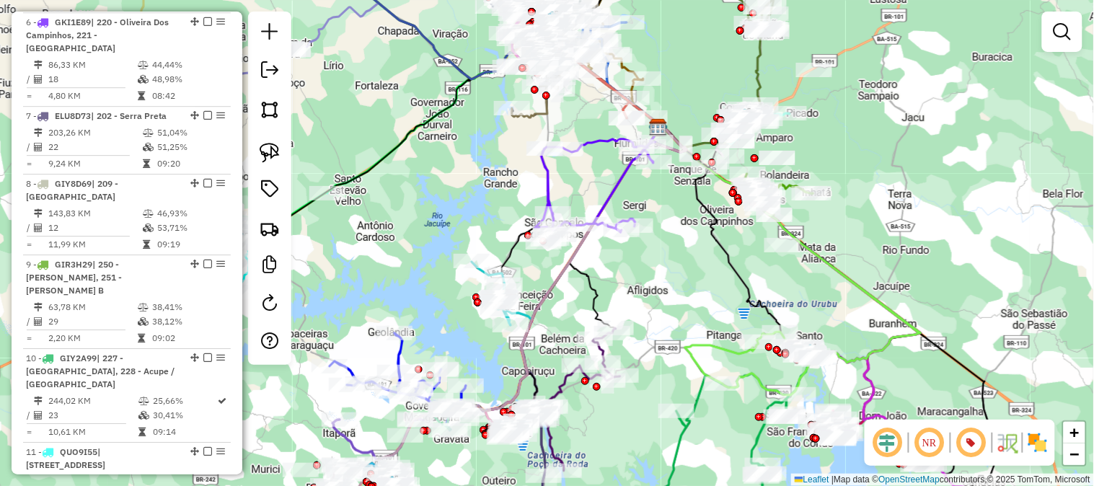
click at [688, 205] on div "Janela de atendimento Grade de atendimento Capacidade Transportadoras Veículos …" at bounding box center [547, 243] width 1094 height 486
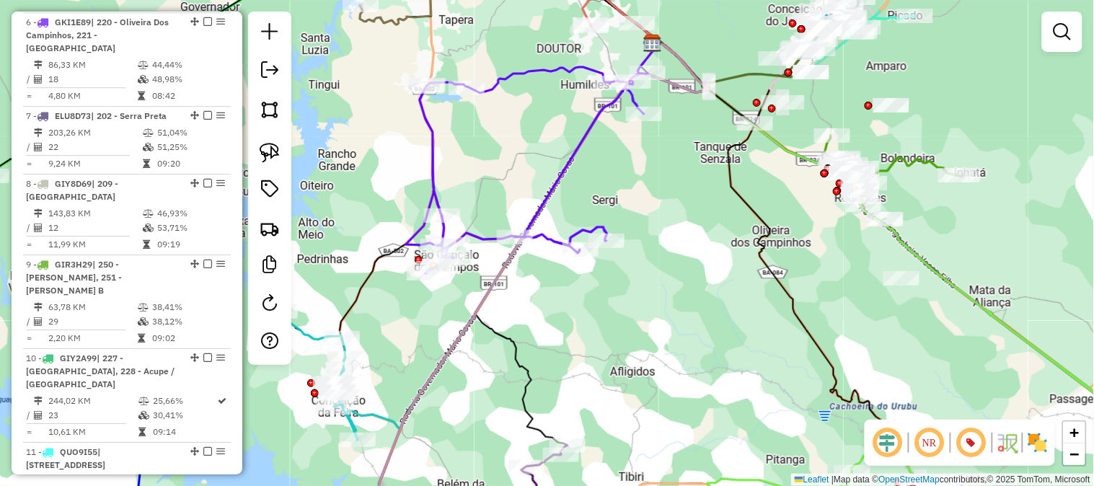
click at [577, 145] on icon at bounding box center [527, 170] width 242 height 206
select select "**********"
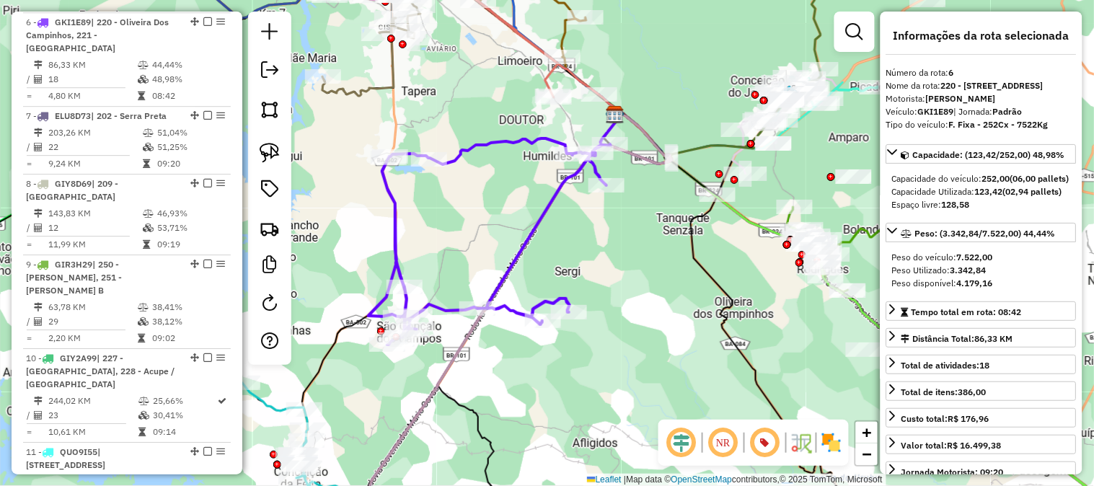
drag, startPoint x: 659, startPoint y: 264, endPoint x: 642, endPoint y: 233, distance: 35.5
click at [611, 186] on div "Janela de atendimento Grade de atendimento Capacidade Transportadoras Veículos …" at bounding box center [547, 243] width 1094 height 486
click at [603, 176] on div "Janela de atendimento Grade de atendimento Capacidade Transportadoras Veículos …" at bounding box center [547, 243] width 1094 height 486
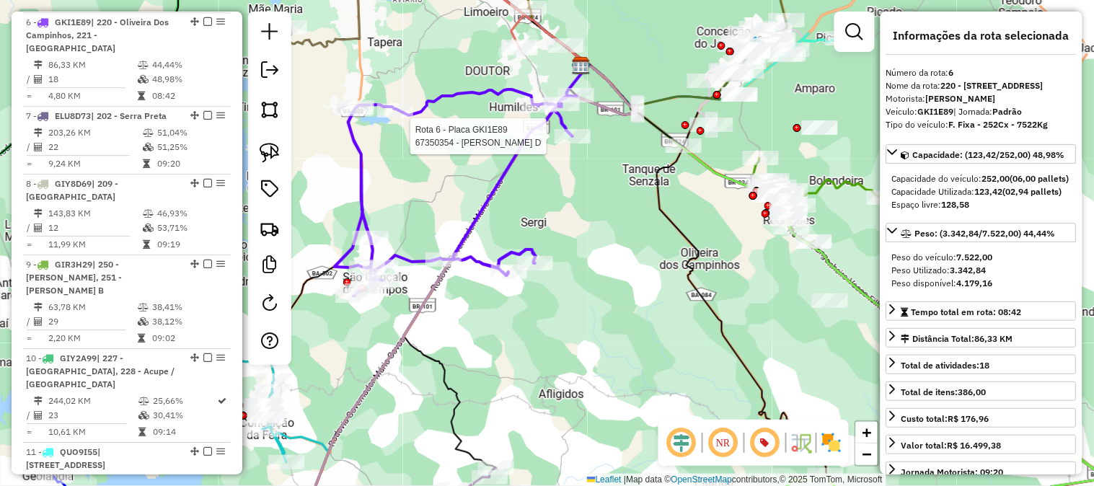
drag, startPoint x: 603, startPoint y: 233, endPoint x: 626, endPoint y: 182, distance: 56.1
click at [613, 208] on div "Rota 6 - Placa GKI1E89 67350354 - PATRÍCIA CONCEIÇÃO D Janela de atendimento Gr…" at bounding box center [547, 243] width 1094 height 486
click at [617, 198] on div "Rota 6 - Placa GKI1E89 67350354 - PATRÍCIA CONCEIÇÃO D Janela de atendimento Gr…" at bounding box center [547, 243] width 1094 height 486
click at [621, 192] on div "Rota 6 - Placa GKI1E89 67350354 - PATRÍCIA CONCEIÇÃO D Janela de atendimento Gr…" at bounding box center [547, 243] width 1094 height 486
click at [622, 190] on div "Rota 6 - Placa GKI1E89 67350354 - PATRÍCIA CONCEIÇÃO D Janela de atendimento Gr…" at bounding box center [547, 243] width 1094 height 486
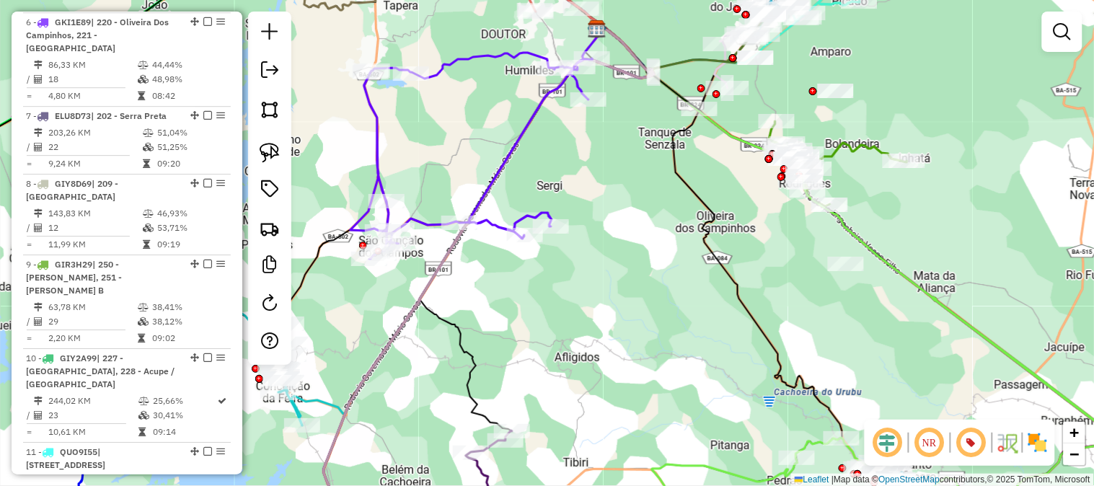
drag, startPoint x: 655, startPoint y: 288, endPoint x: 647, endPoint y: 245, distance: 43.9
click at [647, 247] on div "Janela de atendimento Grade de atendimento Capacidade Transportadoras Veículos …" at bounding box center [547, 243] width 1094 height 486
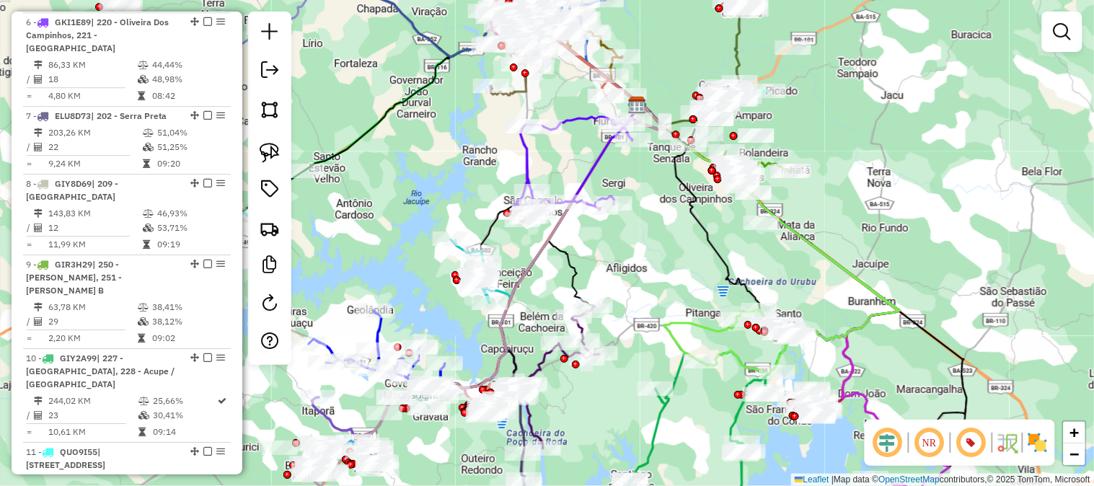
drag, startPoint x: 811, startPoint y: 247, endPoint x: 760, endPoint y: 185, distance: 79.8
click at [796, 226] on icon at bounding box center [769, 222] width 261 height 236
click at [776, 203] on icon at bounding box center [769, 222] width 261 height 236
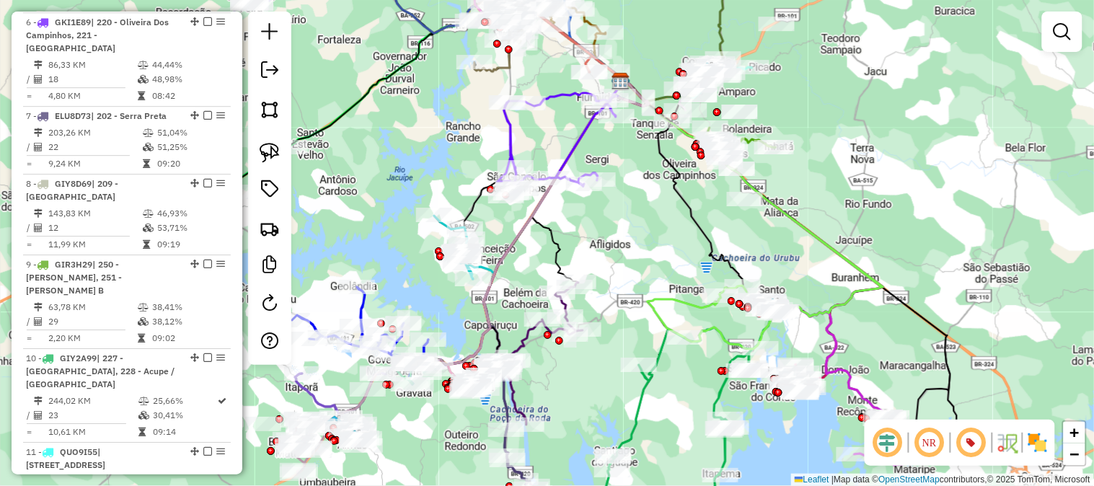
drag, startPoint x: 789, startPoint y: 190, endPoint x: 824, endPoint y: 228, distance: 51.6
click at [824, 227] on div "Janela de atendimento Grade de atendimento Capacidade Transportadoras Veículos …" at bounding box center [547, 243] width 1094 height 486
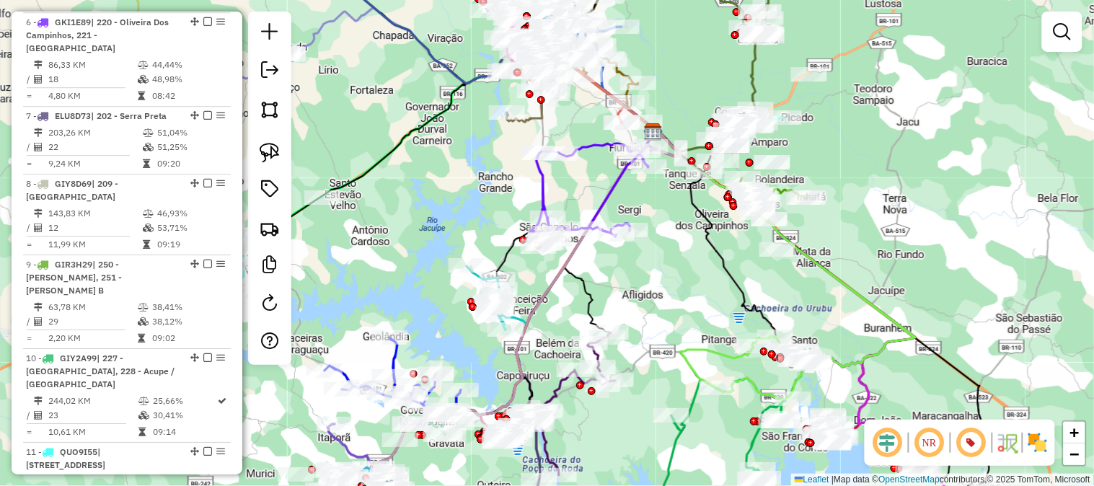
click at [538, 182] on icon at bounding box center [590, 194] width 120 height 103
select select "**********"
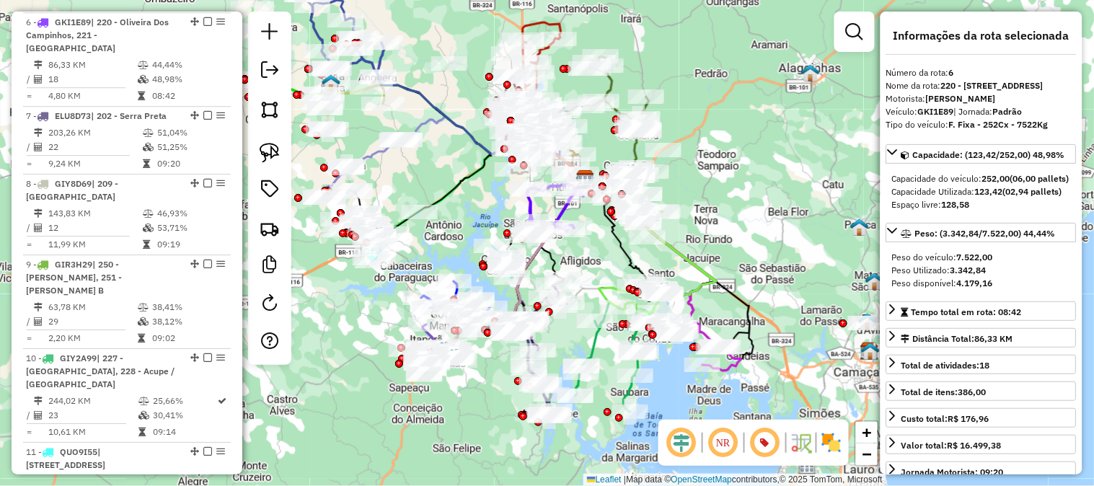
drag, startPoint x: 493, startPoint y: 216, endPoint x: 577, endPoint y: 231, distance: 85.0
click at [575, 231] on div "Janela de atendimento Grade de atendimento Capacidade Transportadoras Veículos …" at bounding box center [547, 243] width 1094 height 486
click at [577, 231] on div "Janela de atendimento Grade de atendimento Capacidade Transportadoras Veículos …" at bounding box center [547, 243] width 1094 height 486
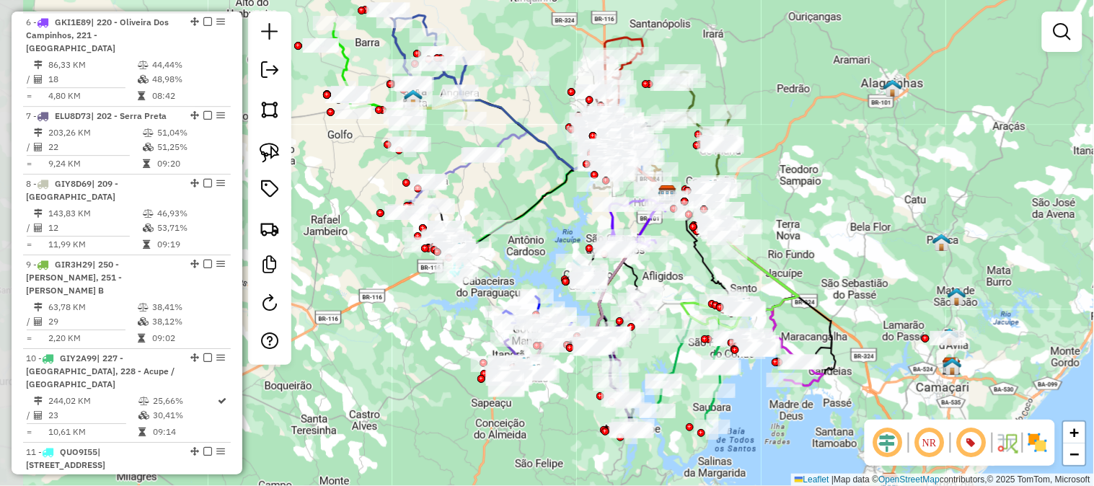
click at [577, 231] on div "Janela de atendimento Grade de atendimento Capacidade Transportadoras Veículos …" at bounding box center [547, 243] width 1094 height 486
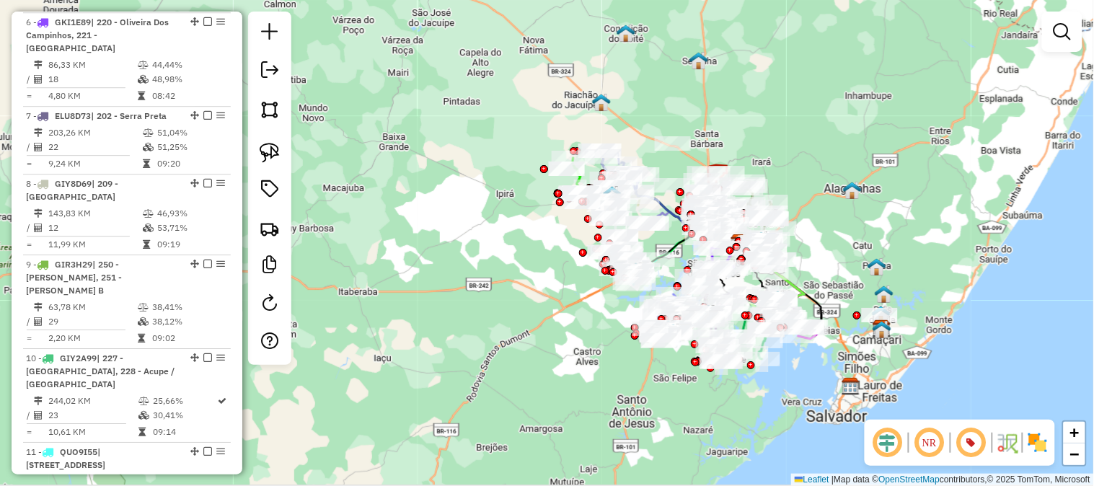
drag, startPoint x: 790, startPoint y: 265, endPoint x: 854, endPoint y: 225, distance: 74.8
click at [854, 226] on div "Janela de atendimento Grade de atendimento Capacidade Transportadoras Veículos …" at bounding box center [547, 243] width 1094 height 486
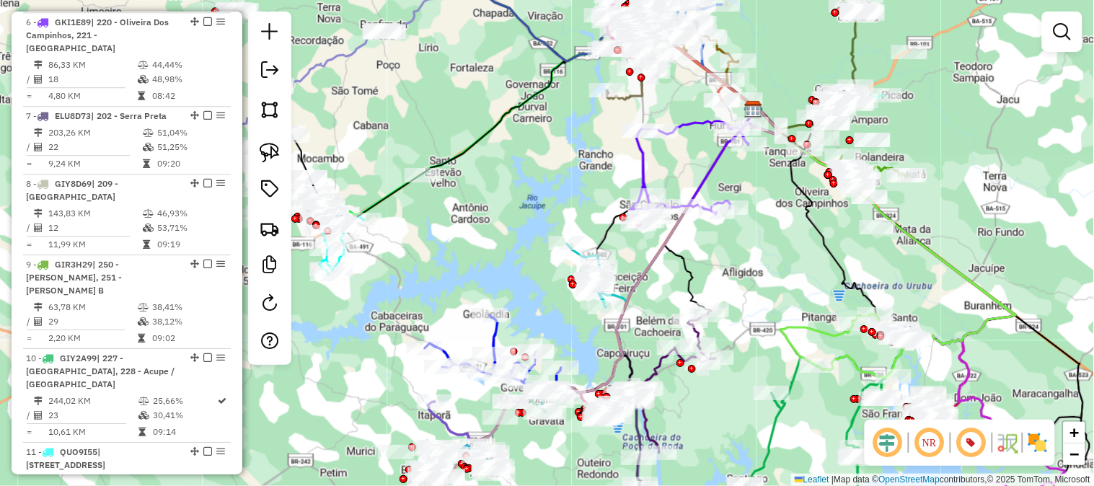
drag, startPoint x: 854, startPoint y: 241, endPoint x: 750, endPoint y: 233, distance: 104.8
click at [750, 233] on div "Janela de atendimento Grade de atendimento Capacidade Transportadoras Veículos …" at bounding box center [547, 243] width 1094 height 486
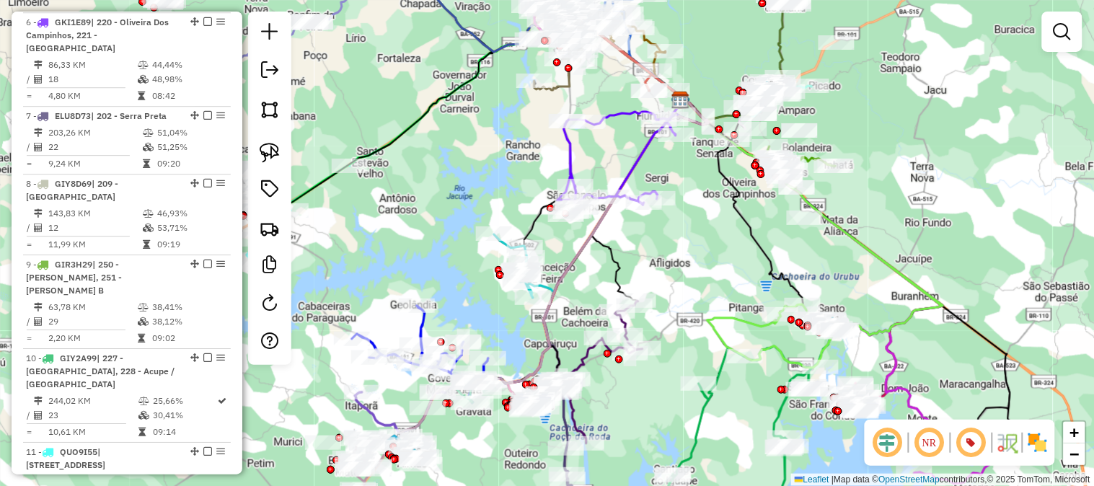
drag, startPoint x: 867, startPoint y: 270, endPoint x: 829, endPoint y: 269, distance: 38.2
click at [829, 269] on div "Janela de atendimento Grade de atendimento Capacidade Transportadoras Veículos …" at bounding box center [547, 243] width 1094 height 486
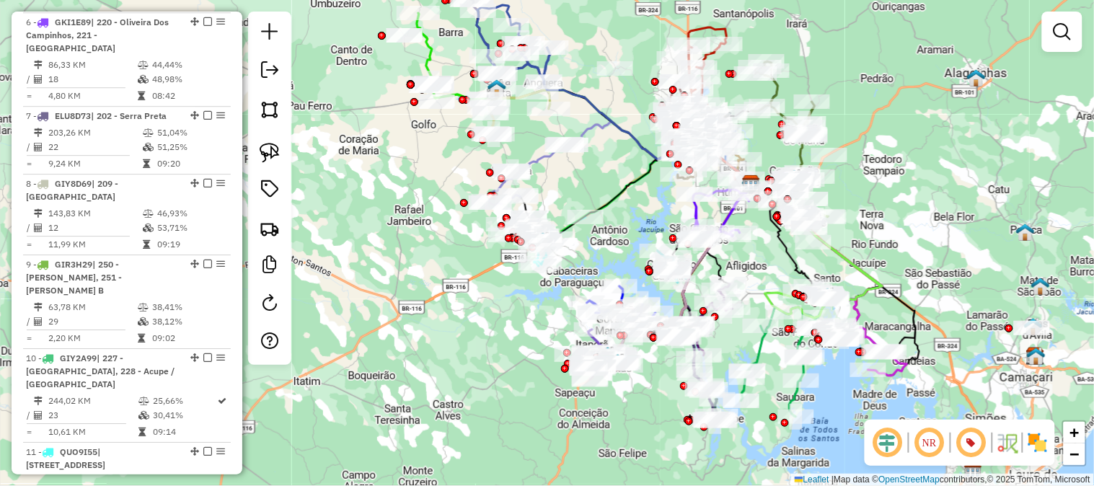
drag, startPoint x: 917, startPoint y: 275, endPoint x: 869, endPoint y: 219, distance: 73.6
click at [872, 231] on div "Janela de atendimento Grade de atendimento Capacidade Transportadoras Veículos …" at bounding box center [547, 243] width 1094 height 486
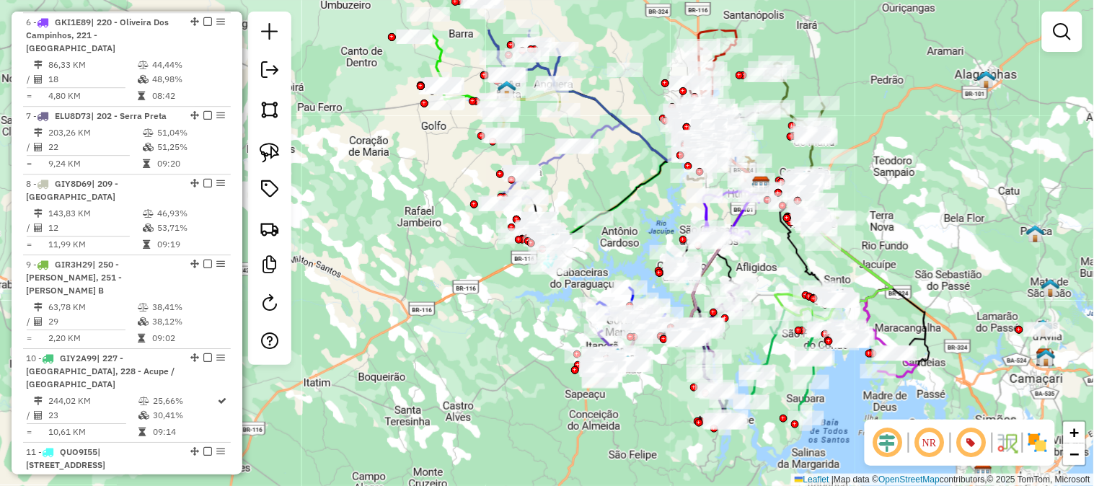
drag, startPoint x: 869, startPoint y: 161, endPoint x: 999, endPoint y: 267, distance: 167.5
click at [984, 257] on div "Janela de atendimento Grade de atendimento Capacidade Transportadoras Veículos …" at bounding box center [547, 243] width 1094 height 486
click at [998, 267] on div "Janela de atendimento Grade de atendimento Capacidade Transportadoras Veículos …" at bounding box center [547, 243] width 1094 height 486
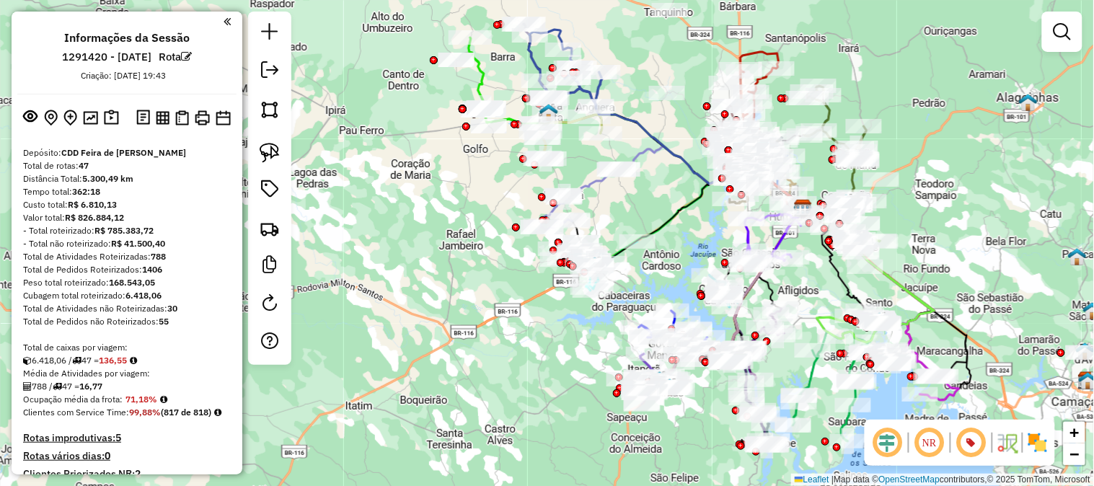
scroll to position [1048, 0]
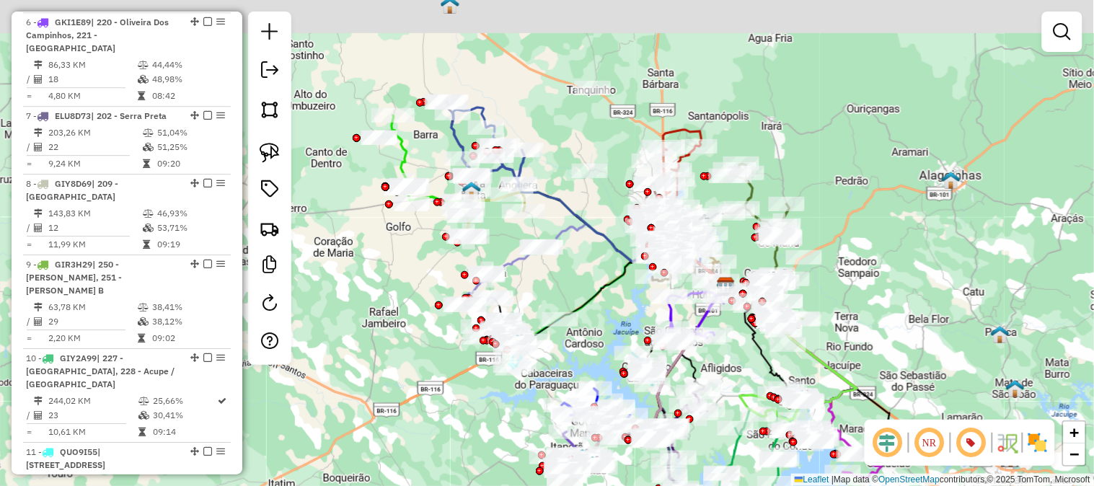
drag, startPoint x: 975, startPoint y: 157, endPoint x: 880, endPoint y: 242, distance: 126.6
click at [880, 242] on div "Janela de atendimento Grade de atendimento Capacidade Transportadoras Veículos …" at bounding box center [547, 243] width 1094 height 486
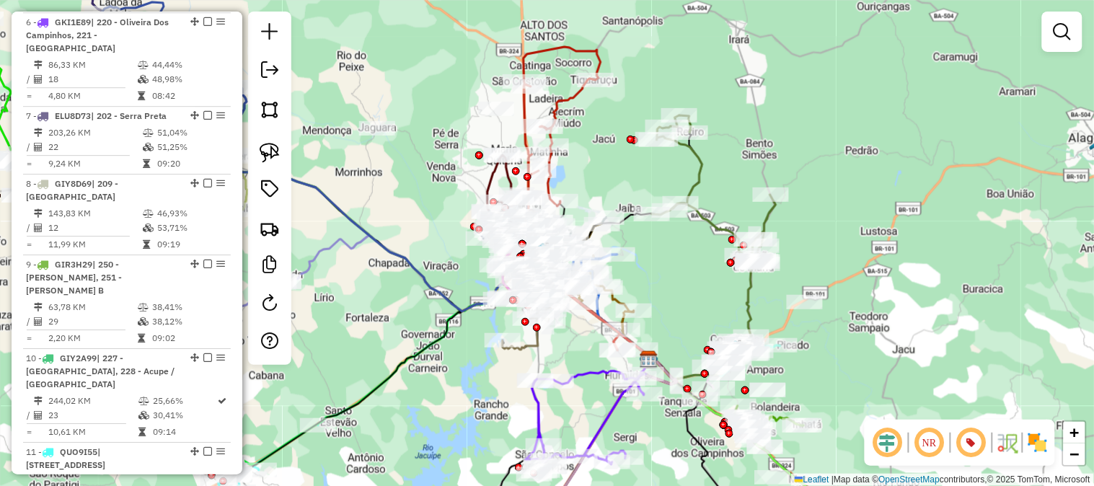
click at [720, 221] on icon at bounding box center [714, 190] width 124 height 150
select select "**********"
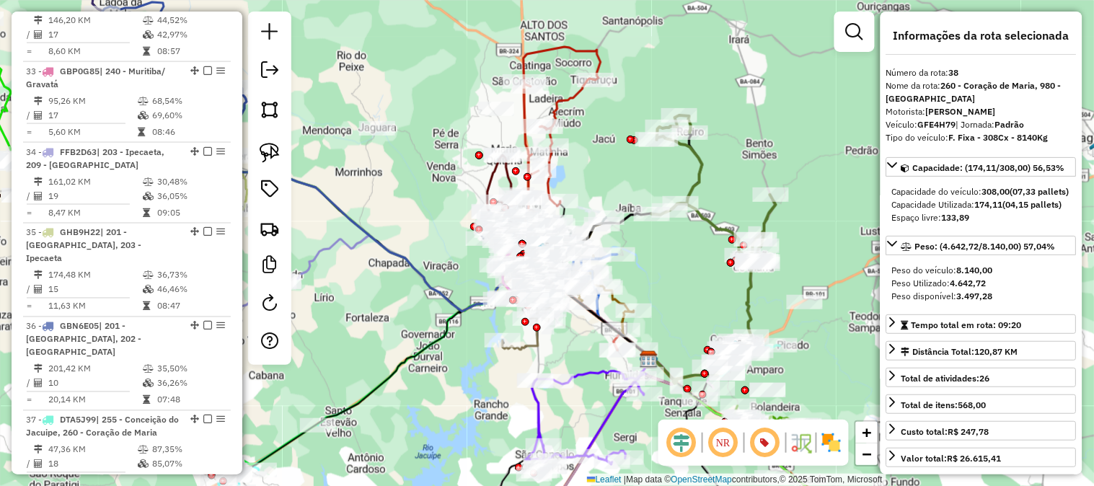
scroll to position [3709, 0]
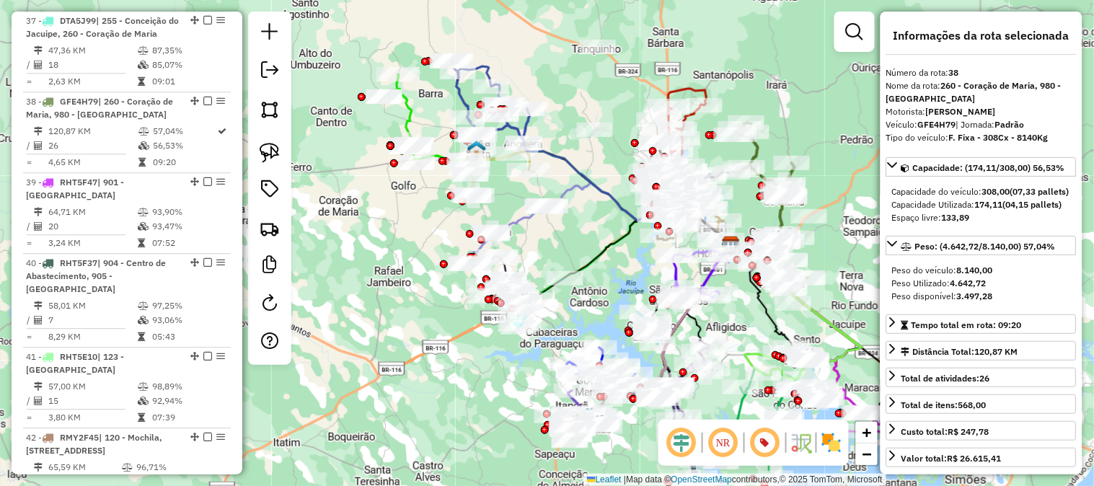
drag, startPoint x: 820, startPoint y: 149, endPoint x: 792, endPoint y: 136, distance: 31.6
click at [792, 136] on div "Janela de atendimento Grade de atendimento Capacidade Transportadoras Veículos …" at bounding box center [547, 243] width 1094 height 486
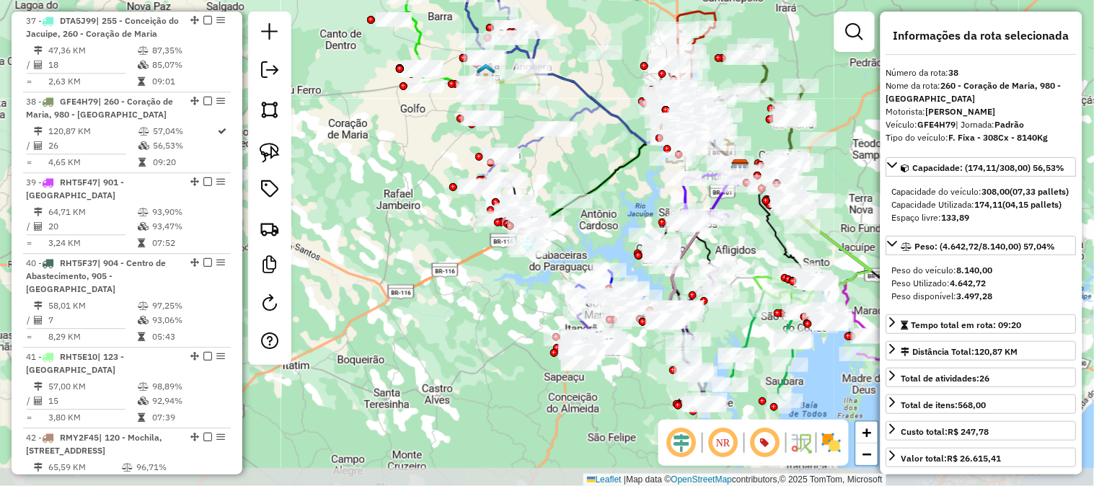
drag, startPoint x: 609, startPoint y: 211, endPoint x: 626, endPoint y: 123, distance: 89.6
click at [625, 127] on icon at bounding box center [643, 106] width 223 height 148
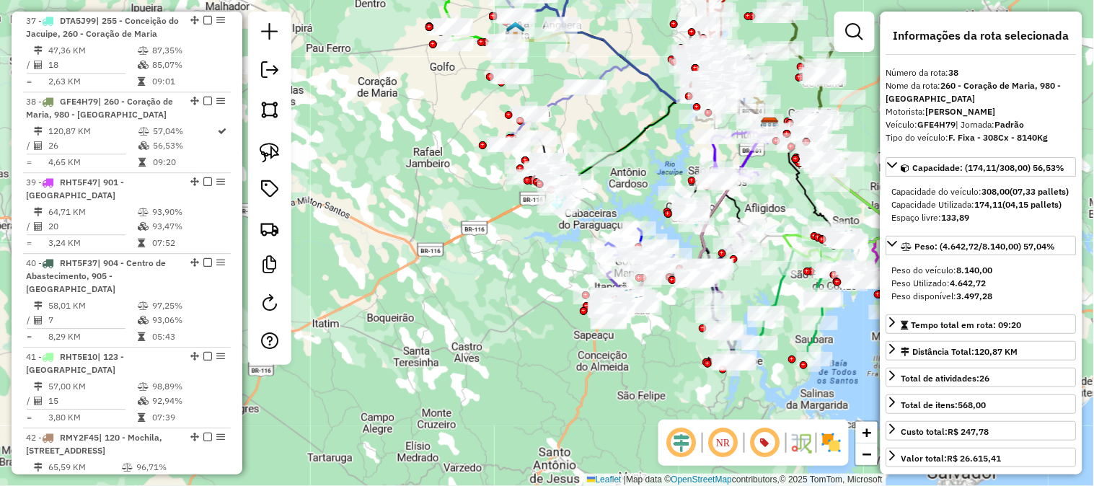
drag, startPoint x: 640, startPoint y: 355, endPoint x: 683, endPoint y: 286, distance: 81.0
click at [683, 286] on div "Janela de atendimento Grade de atendimento Capacidade Transportadoras Veículos …" at bounding box center [547, 243] width 1094 height 486
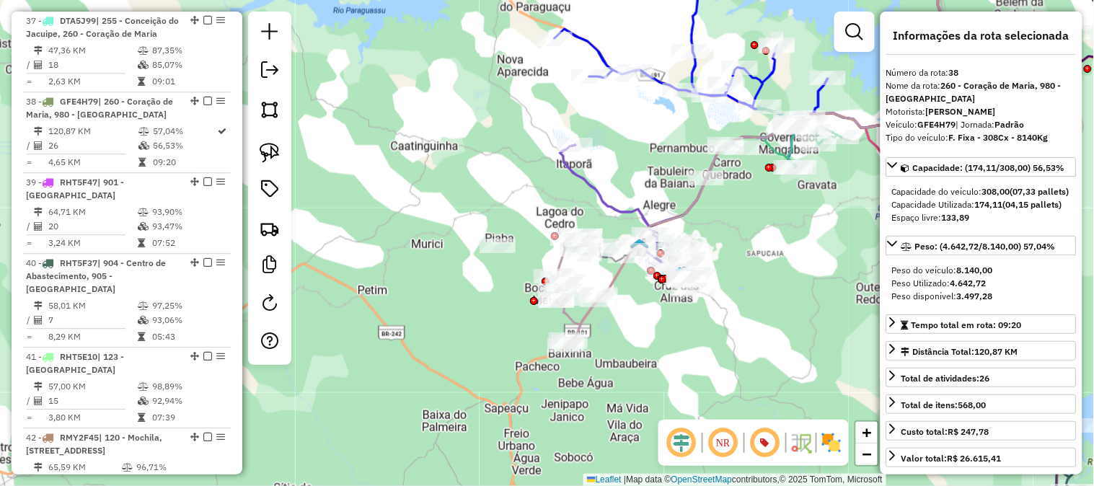
drag, startPoint x: 755, startPoint y: 249, endPoint x: 650, endPoint y: 268, distance: 106.2
click at [650, 268] on div "Janela de atendimento Grade de atendimento Capacidade Transportadoras Veículos …" at bounding box center [547, 243] width 1094 height 486
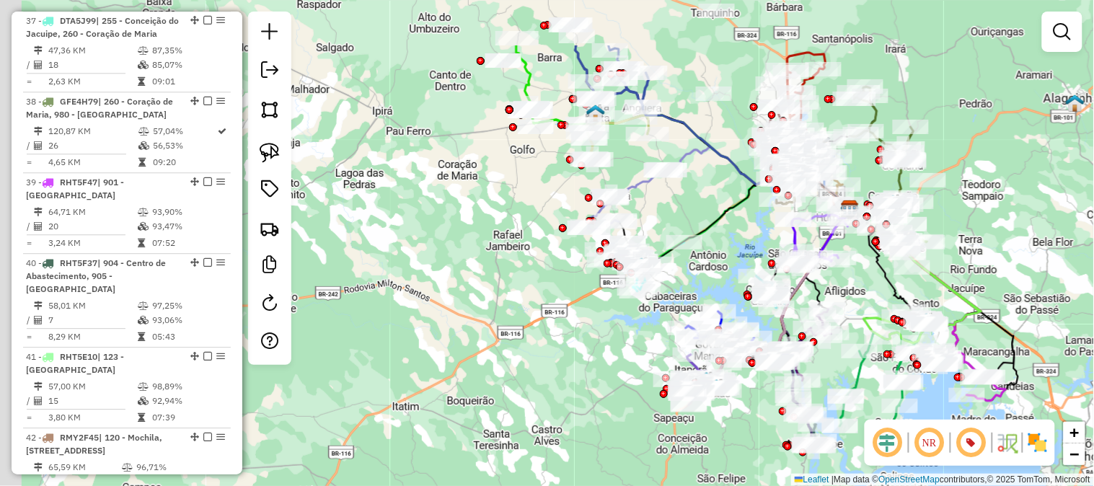
drag, startPoint x: 601, startPoint y: 113, endPoint x: 707, endPoint y: 208, distance: 141.4
click at [707, 208] on div "Janela de atendimento Grade de atendimento Capacidade Transportadoras Veículos …" at bounding box center [547, 243] width 1094 height 486
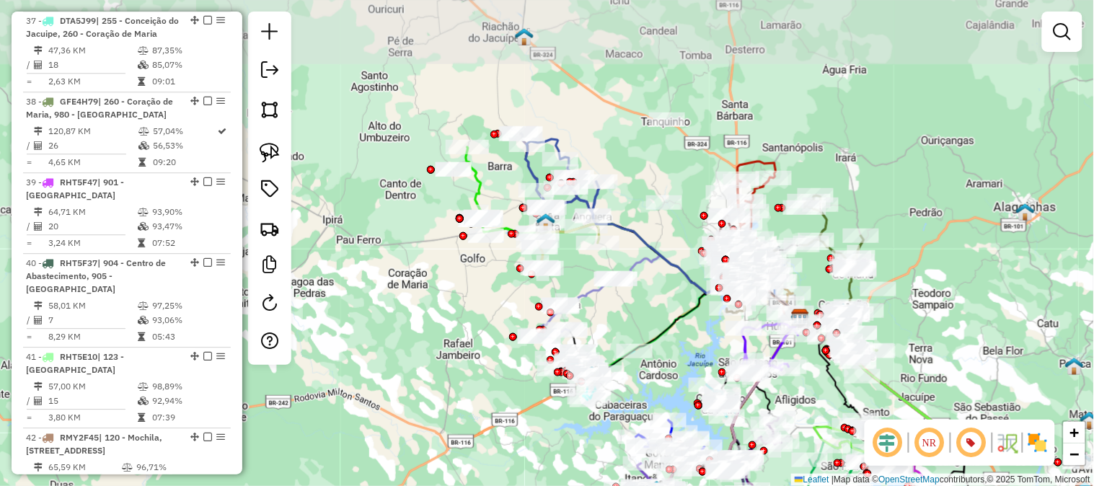
drag, startPoint x: 436, startPoint y: 113, endPoint x: 380, endPoint y: 242, distance: 140.1
click at [380, 242] on div "Janela de atendimento Grade de atendimento Capacidade Transportadoras Veículos …" at bounding box center [547, 243] width 1094 height 486
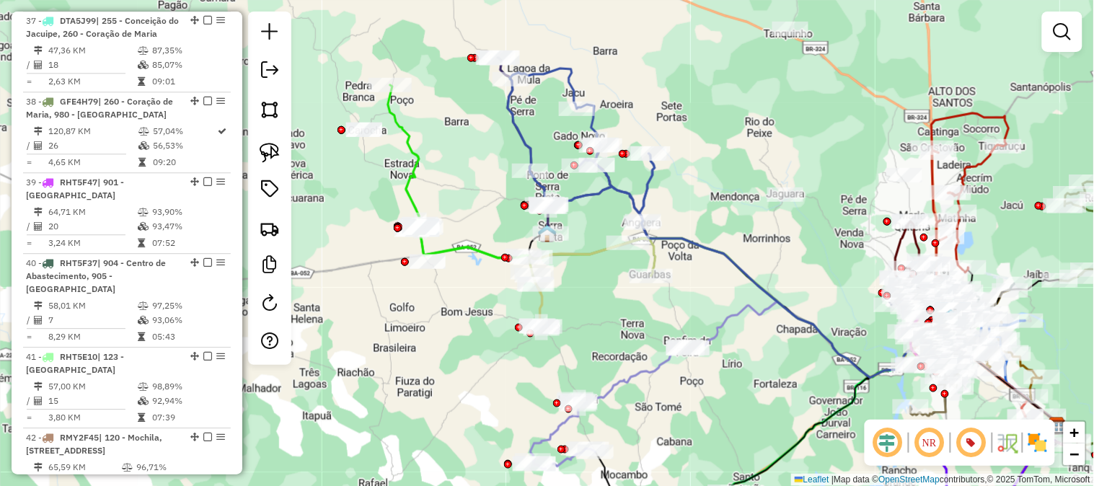
click at [573, 253] on icon at bounding box center [592, 284] width 126 height 90
select select "**********"
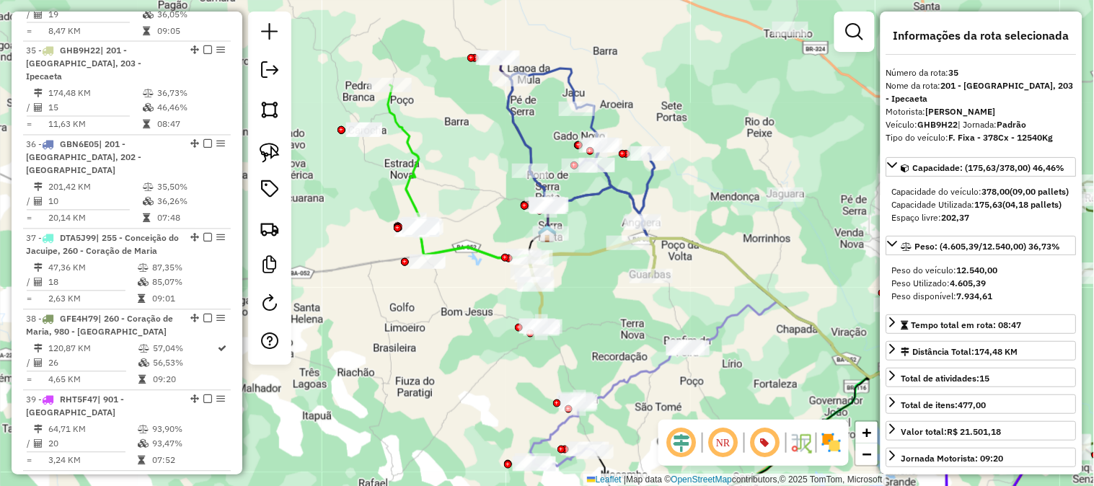
scroll to position [3466, 0]
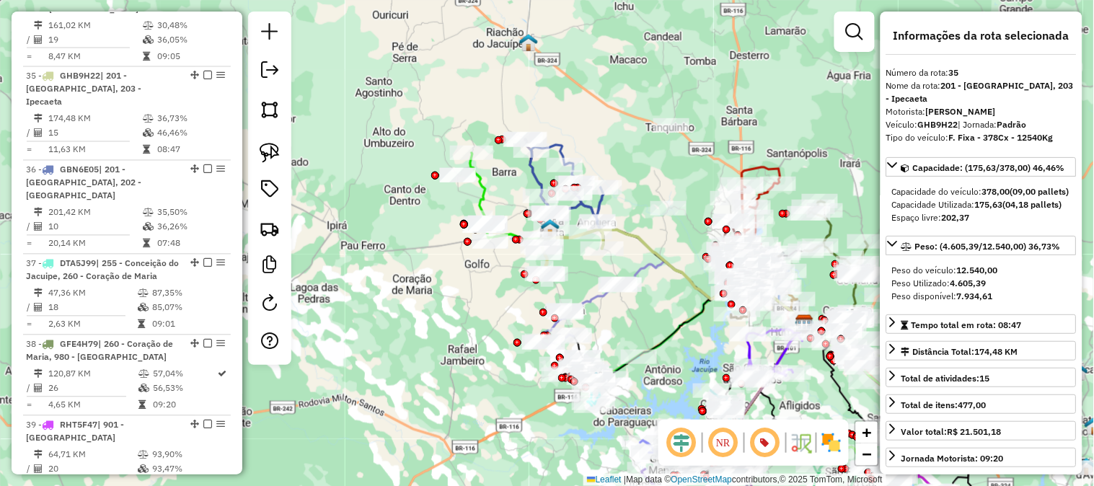
drag, startPoint x: 652, startPoint y: 292, endPoint x: 632, endPoint y: 229, distance: 66.1
click at [681, 203] on div "Janela de atendimento Grade de atendimento Capacidade Transportadoras Veículos …" at bounding box center [547, 243] width 1094 height 486
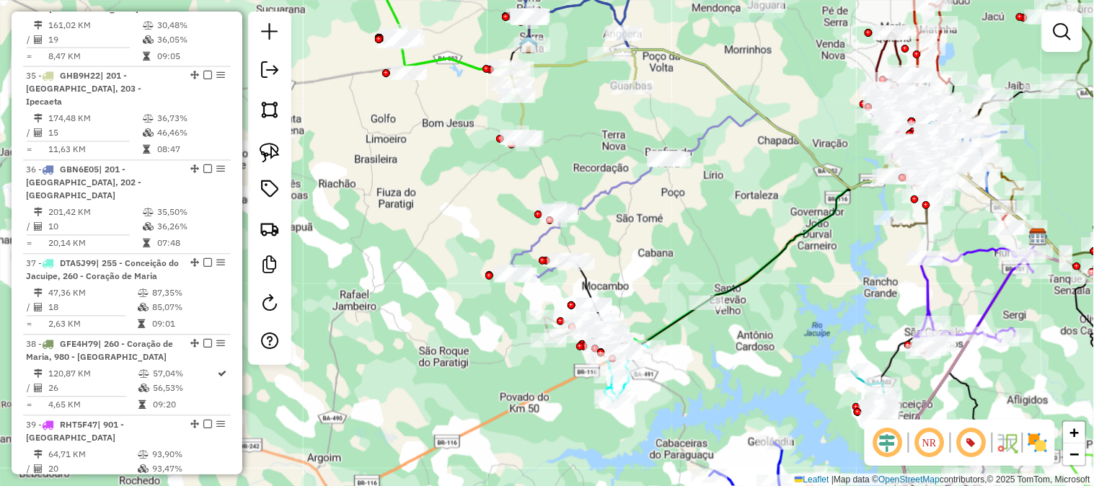
drag, startPoint x: 640, startPoint y: 244, endPoint x: 647, endPoint y: 279, distance: 36.1
click at [647, 278] on div "Janela de atendimento Grade de atendimento Capacidade Transportadoras Veículos …" at bounding box center [547, 243] width 1094 height 486
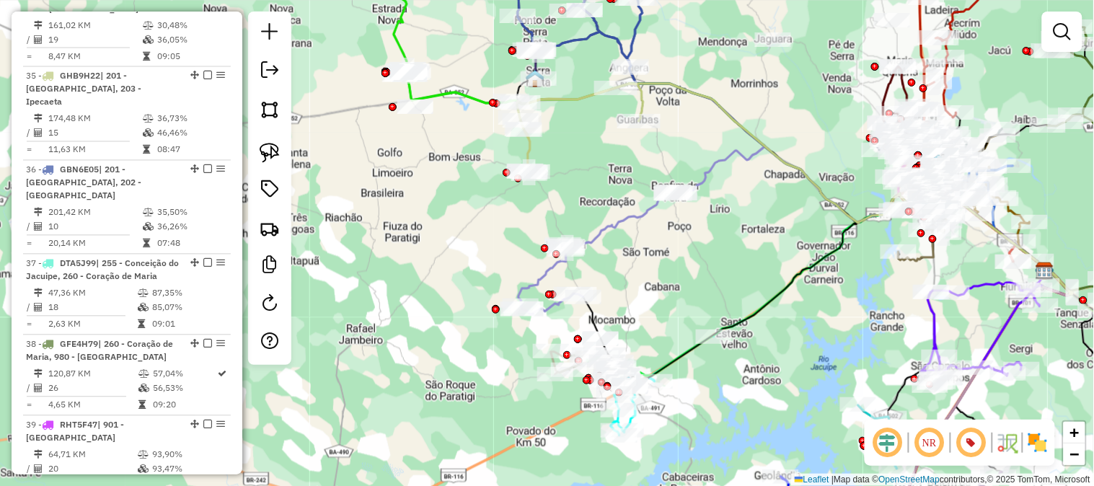
drag, startPoint x: 633, startPoint y: 289, endPoint x: 655, endPoint y: 224, distance: 68.4
click at [653, 229] on div "Janela de atendimento Grade de atendimento Capacidade Transportadoras Veículos …" at bounding box center [547, 243] width 1094 height 486
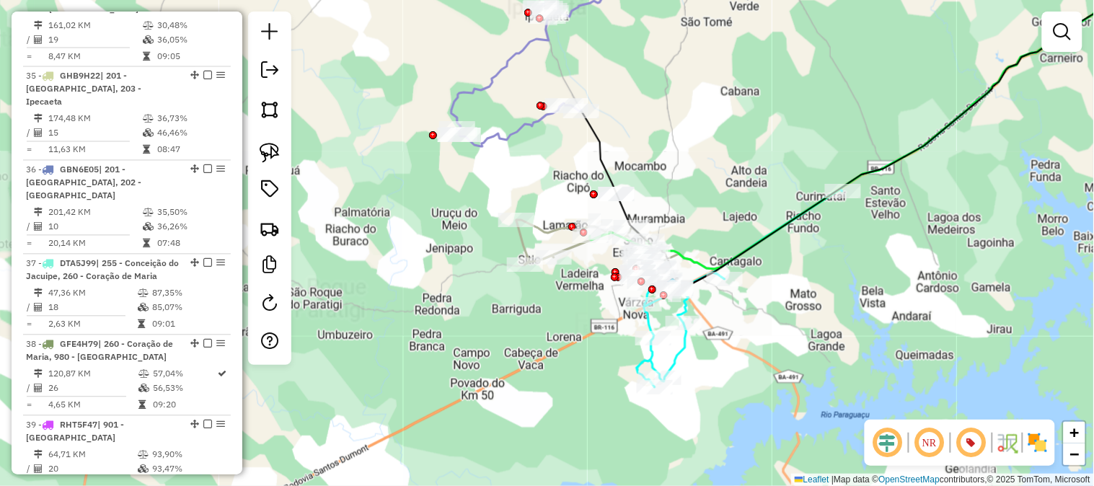
drag, startPoint x: 660, startPoint y: 218, endPoint x: 653, endPoint y: 139, distance: 78.9
click at [653, 141] on div "Janela de atendimento Grade de atendimento Capacidade Transportadoras Veículos …" at bounding box center [547, 243] width 1094 height 486
click at [653, 139] on div "Janela de atendimento Grade de atendimento Capacidade Transportadoras Veículos …" at bounding box center [547, 243] width 1094 height 486
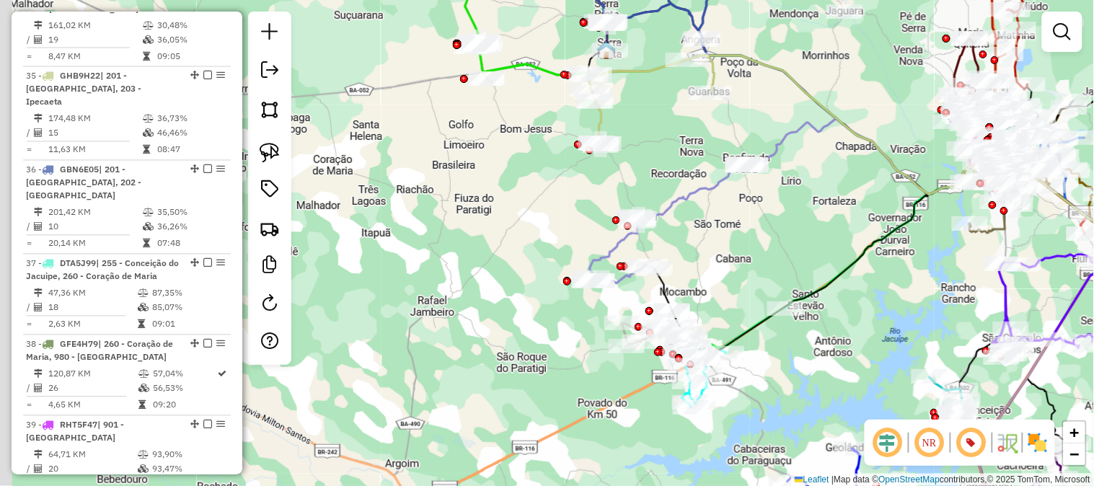
drag, startPoint x: 734, startPoint y: 179, endPoint x: 802, endPoint y: 289, distance: 129.8
click at [802, 288] on div "Janela de atendimento Grade de atendimento Capacidade Transportadoras Veículos …" at bounding box center [547, 243] width 1094 height 486
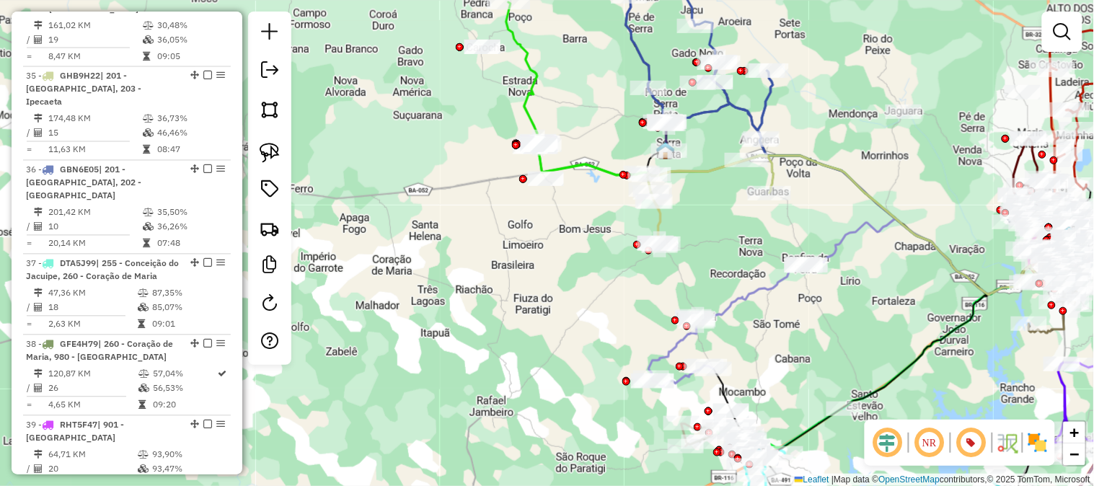
drag, startPoint x: 722, startPoint y: 226, endPoint x: 764, endPoint y: 300, distance: 84.6
click at [764, 300] on div "Janela de atendimento Grade de atendimento Capacidade Transportadoras Veículos …" at bounding box center [547, 243] width 1094 height 486
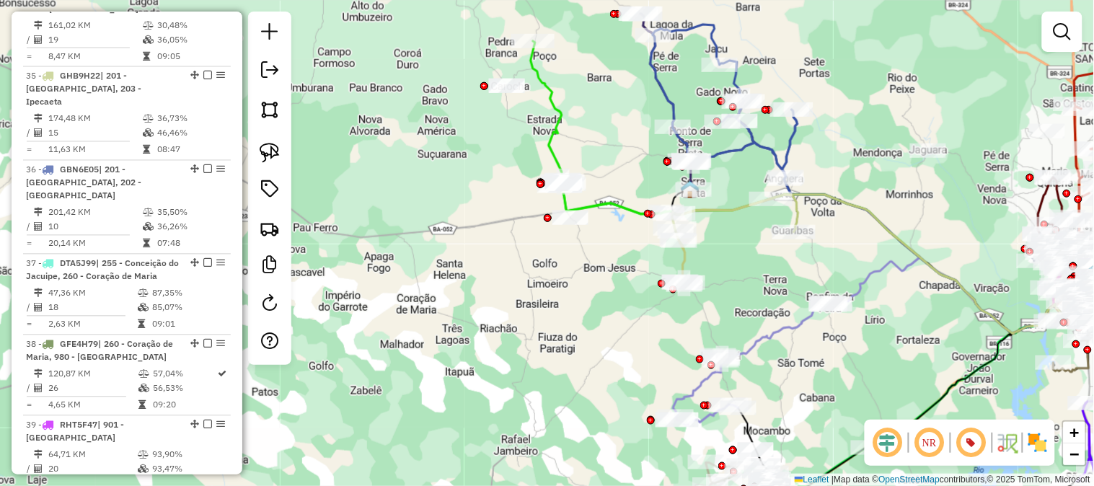
drag, startPoint x: 758, startPoint y: 292, endPoint x: 683, endPoint y: 171, distance: 142.5
click at [707, 200] on div "Janela de atendimento Grade de atendimento Capacidade Transportadoras Veículos …" at bounding box center [547, 243] width 1094 height 486
click at [697, 187] on div "Janela de atendimento Grade de atendimento Capacidade Transportadoras Veículos …" at bounding box center [547, 243] width 1094 height 486
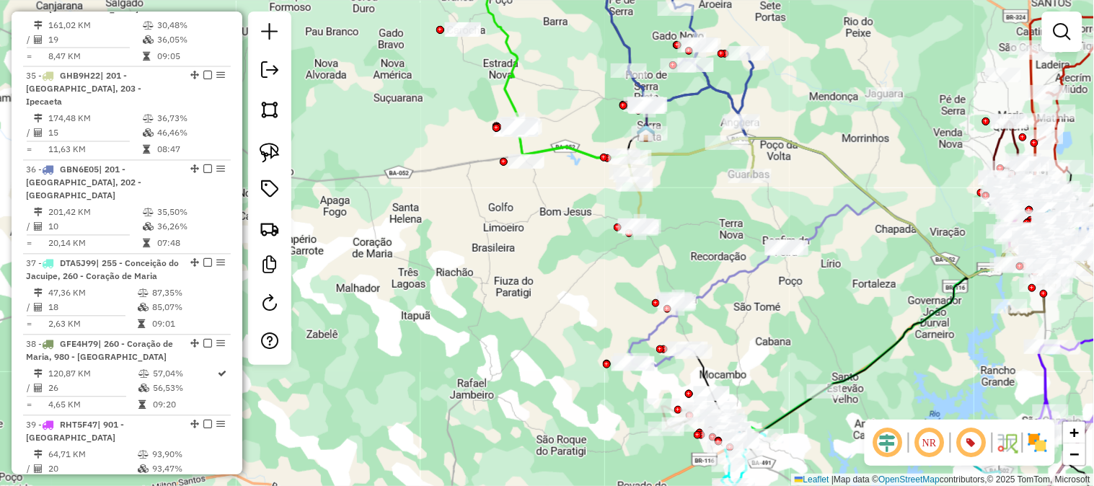
drag, startPoint x: 675, startPoint y: 144, endPoint x: 686, endPoint y: 211, distance: 67.3
click at [686, 210] on div "Janela de atendimento Grade de atendimento Capacidade Transportadoras Veículos …" at bounding box center [547, 243] width 1094 height 486
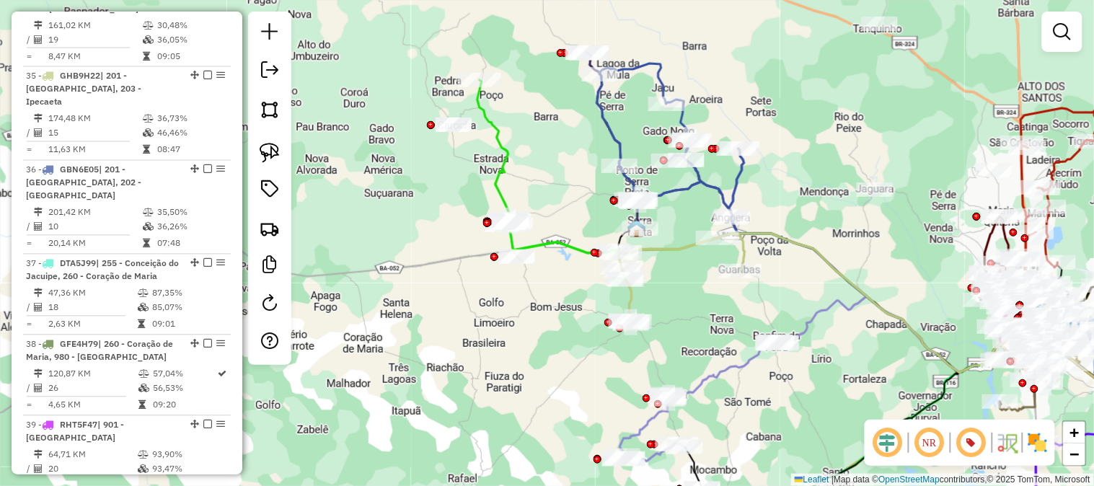
drag, startPoint x: 575, startPoint y: 116, endPoint x: 572, endPoint y: 130, distance: 14.7
click at [572, 130] on div "Janela de atendimento Grade de atendimento Capacidade Transportadoras Veículos …" at bounding box center [547, 243] width 1094 height 486
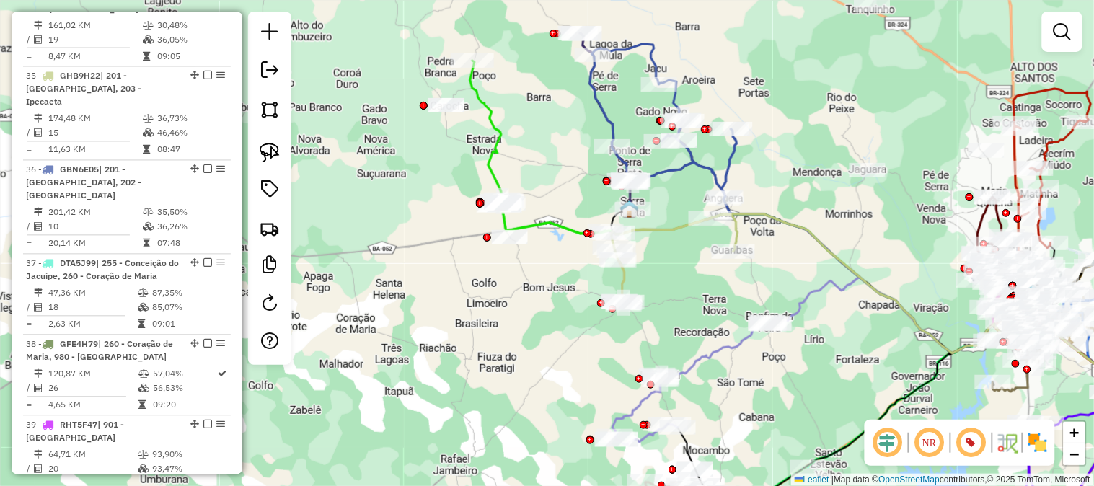
drag, startPoint x: 813, startPoint y: 183, endPoint x: 806, endPoint y: 171, distance: 13.9
click at [806, 171] on div "Janela de atendimento Grade de atendimento Capacidade Transportadoras Veículos …" at bounding box center [547, 243] width 1094 height 486
click at [806, 170] on div "Janela de atendimento Grade de atendimento Capacidade Transportadoras Veículos …" at bounding box center [547, 243] width 1094 height 486
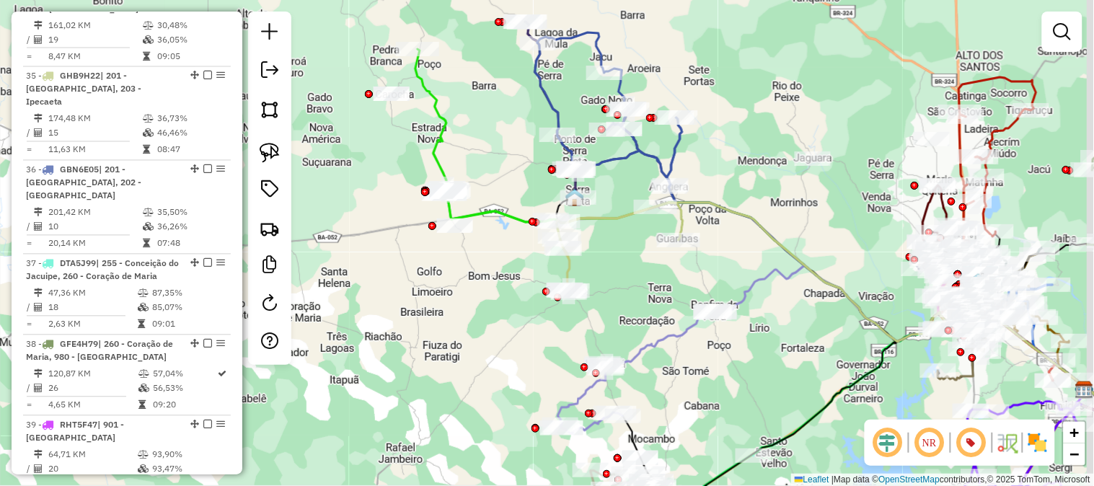
drag, startPoint x: 787, startPoint y: 181, endPoint x: 692, endPoint y: 136, distance: 104.8
click at [692, 136] on div "Janela de atendimento Grade de atendimento Capacidade Transportadoras Veículos …" at bounding box center [547, 243] width 1094 height 486
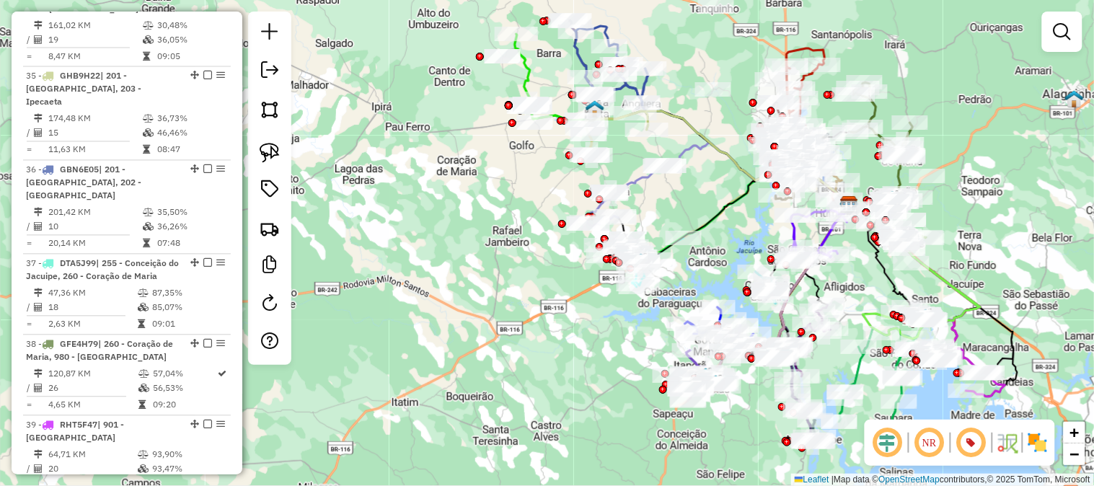
drag, startPoint x: 709, startPoint y: 203, endPoint x: 725, endPoint y: 115, distance: 89.5
click at [724, 130] on div "Janela de atendimento Grade de atendimento Capacidade Transportadoras Veículos …" at bounding box center [547, 243] width 1094 height 486
click at [725, 118] on div "Janela de atendimento Grade de atendimento Capacidade Transportadoras Veículos …" at bounding box center [547, 243] width 1094 height 486
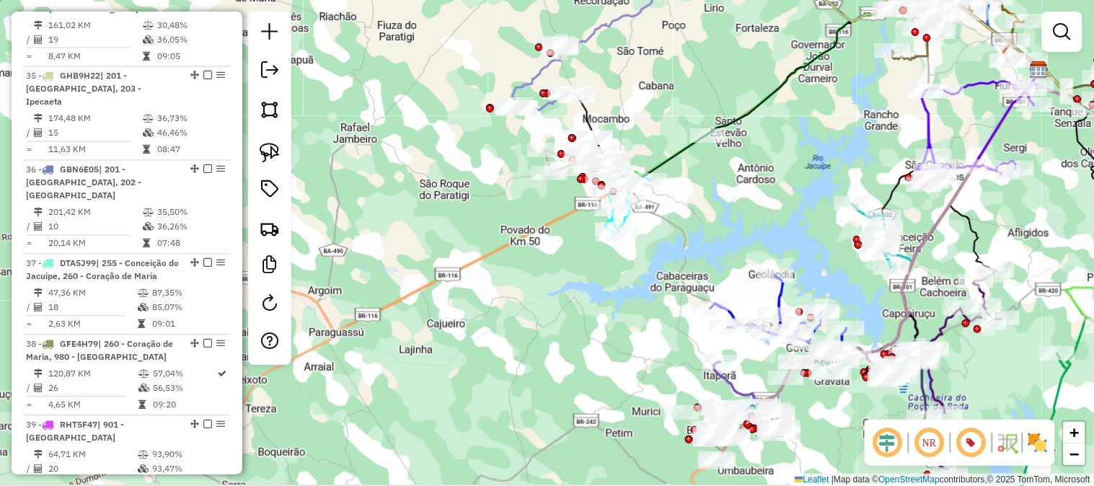
drag, startPoint x: 792, startPoint y: 211, endPoint x: 759, endPoint y: 164, distance: 56.4
click at [759, 164] on div "Janela de atendimento Grade de atendimento Capacidade Transportadoras Veículos …" at bounding box center [547, 243] width 1094 height 486
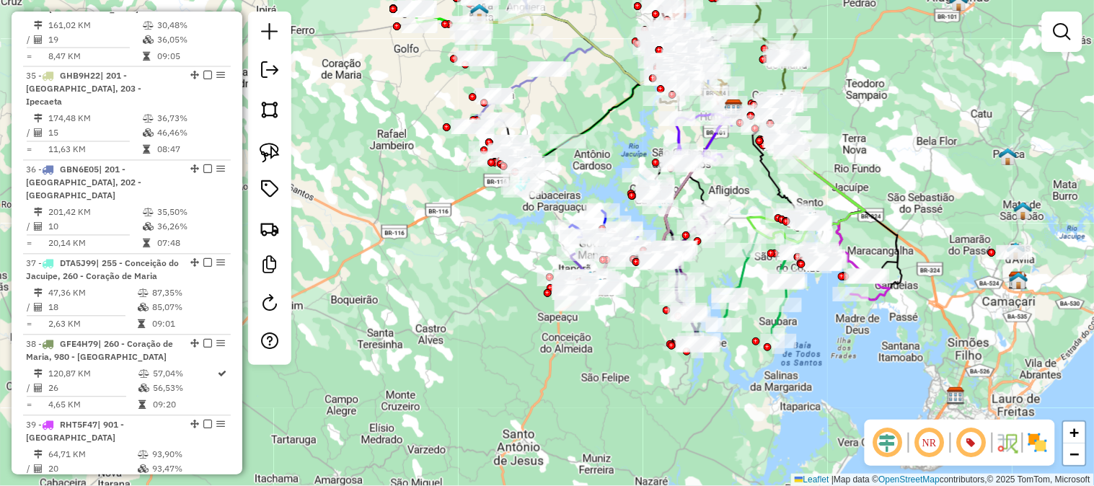
drag, startPoint x: 692, startPoint y: 128, endPoint x: 588, endPoint y: 190, distance: 121.3
click at [588, 190] on div "Janela de atendimento Grade de atendimento Capacidade Transportadoras Veículos …" at bounding box center [547, 243] width 1094 height 486
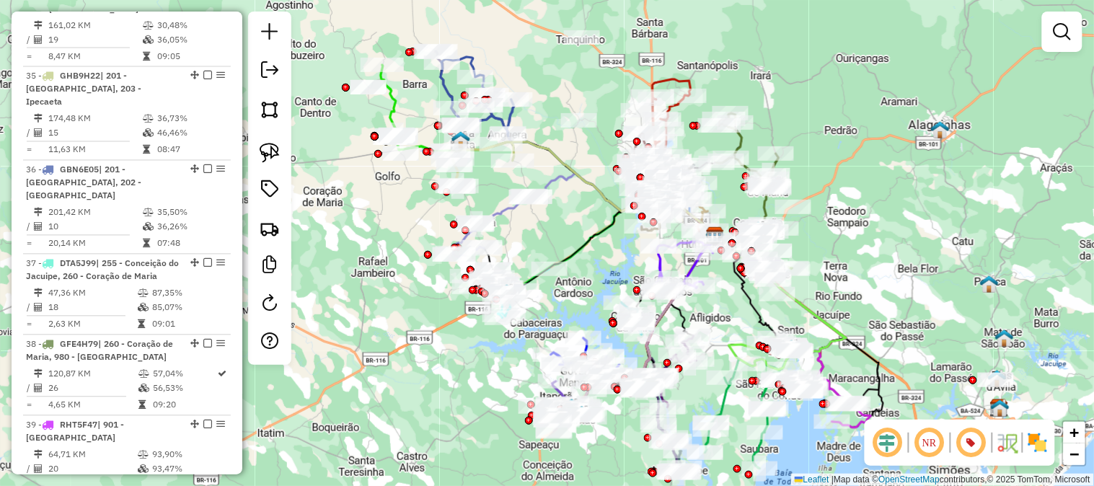
drag, startPoint x: 797, startPoint y: 89, endPoint x: 844, endPoint y: 226, distance: 144.5
click at [844, 225] on div "Janela de atendimento Grade de atendimento Capacidade Transportadoras Veículos …" at bounding box center [547, 243] width 1094 height 486
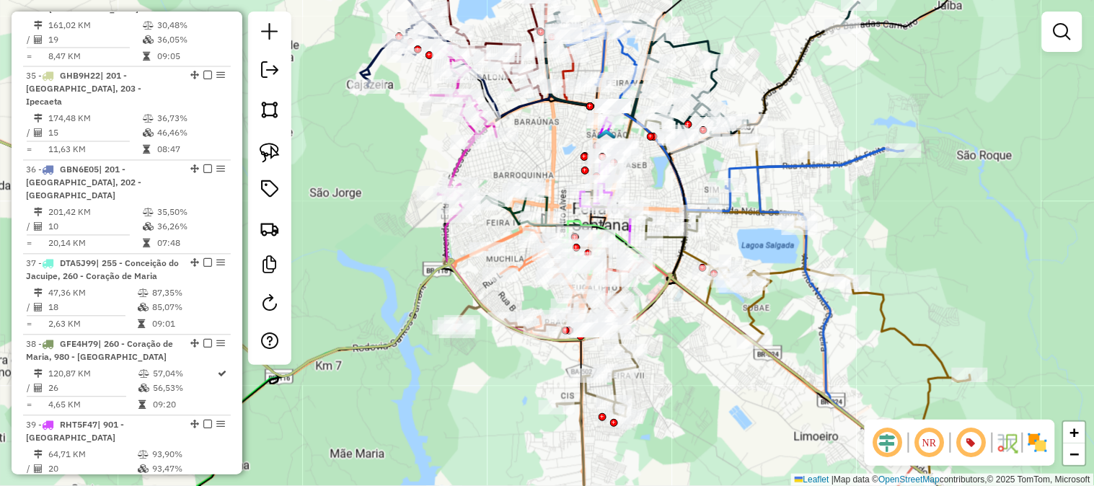
drag, startPoint x: 588, startPoint y: 167, endPoint x: 563, endPoint y: 99, distance: 72.1
click at [563, 99] on div "Janela de atendimento Grade de atendimento Capacidade Transportadoras Veículos …" at bounding box center [547, 243] width 1094 height 486
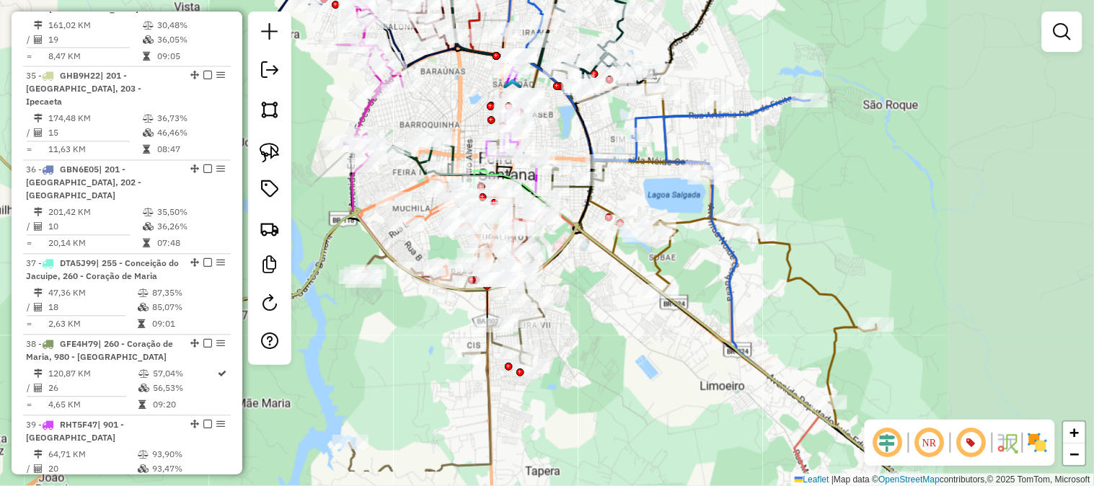
drag, startPoint x: 949, startPoint y: 216, endPoint x: 740, endPoint y: 156, distance: 216.8
click at [740, 156] on div "Janela de atendimento Grade de atendimento Capacidade Transportadoras Veículos …" at bounding box center [547, 243] width 1094 height 486
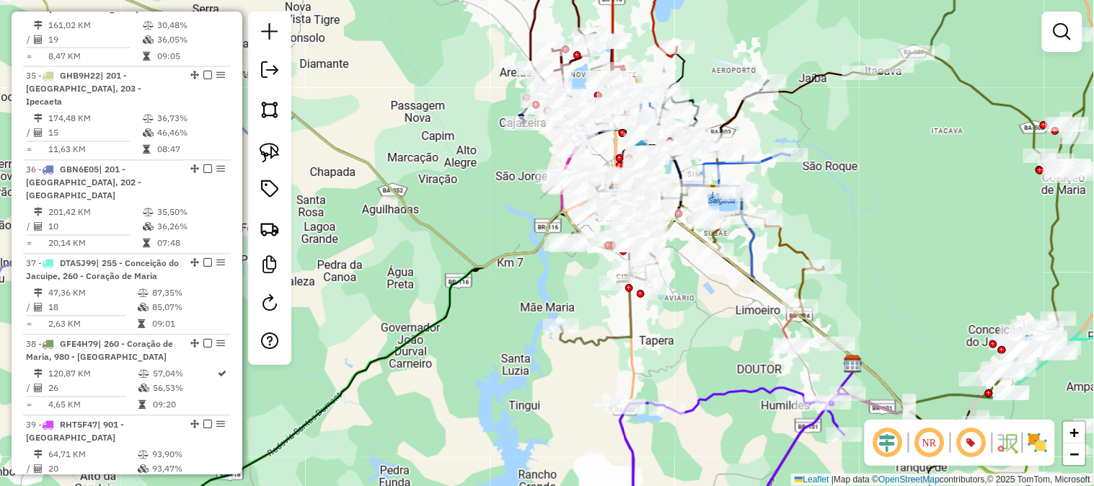
click at [784, 234] on icon at bounding box center [759, 218] width 156 height 252
select select "**********"
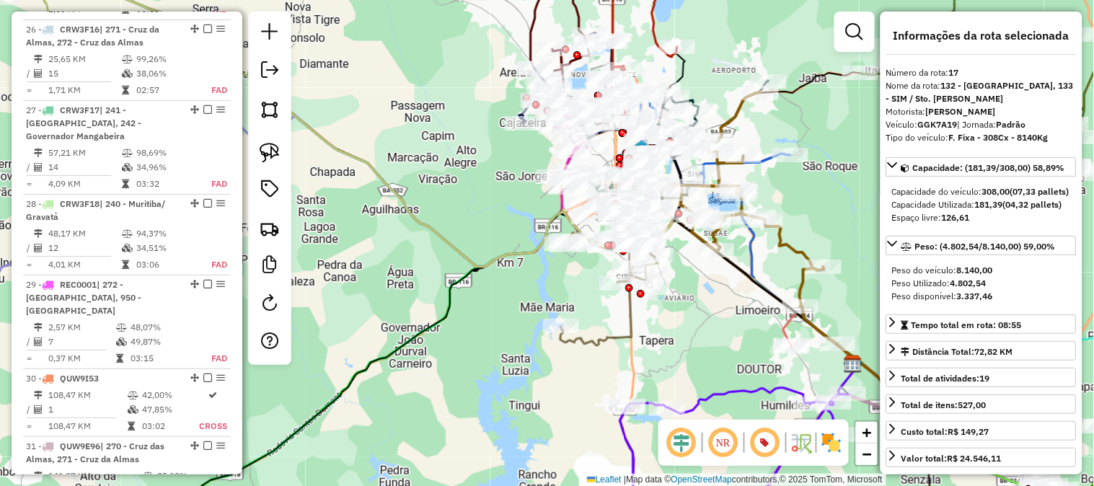
scroll to position [1975, 0]
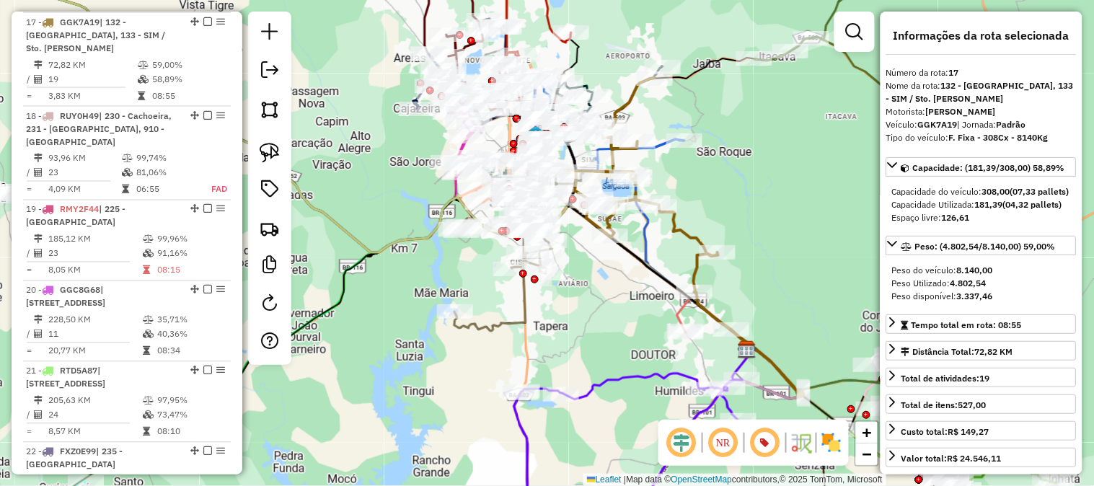
drag, startPoint x: 802, startPoint y: 216, endPoint x: 696, endPoint y: 202, distance: 107.0
click at [696, 202] on div "Janela de atendimento Grade de atendimento Capacidade Transportadoras Veículos …" at bounding box center [547, 243] width 1094 height 486
